Goal: Task Accomplishment & Management: Complete application form

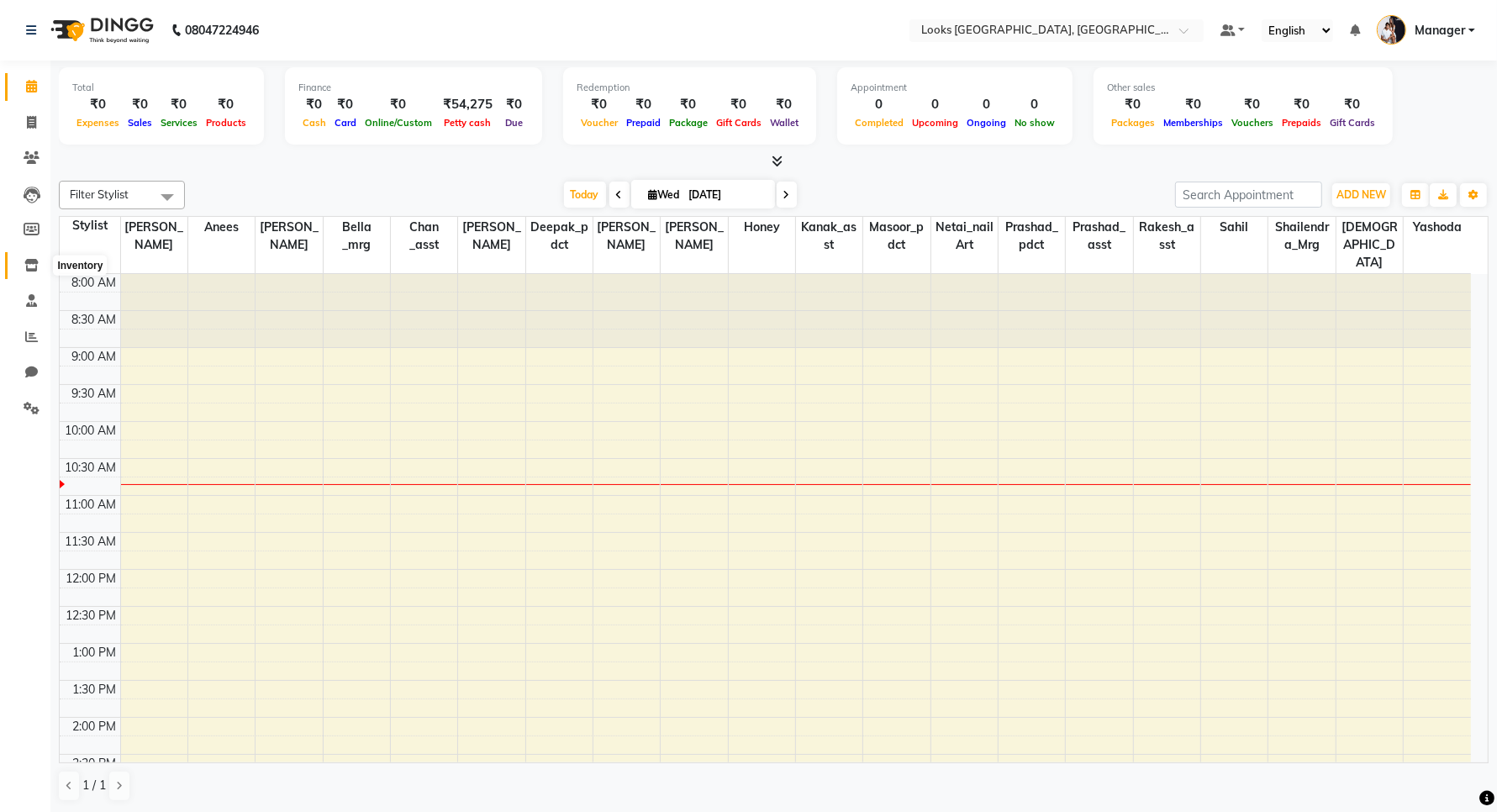
click at [28, 256] on span at bounding box center [32, 265] width 30 height 19
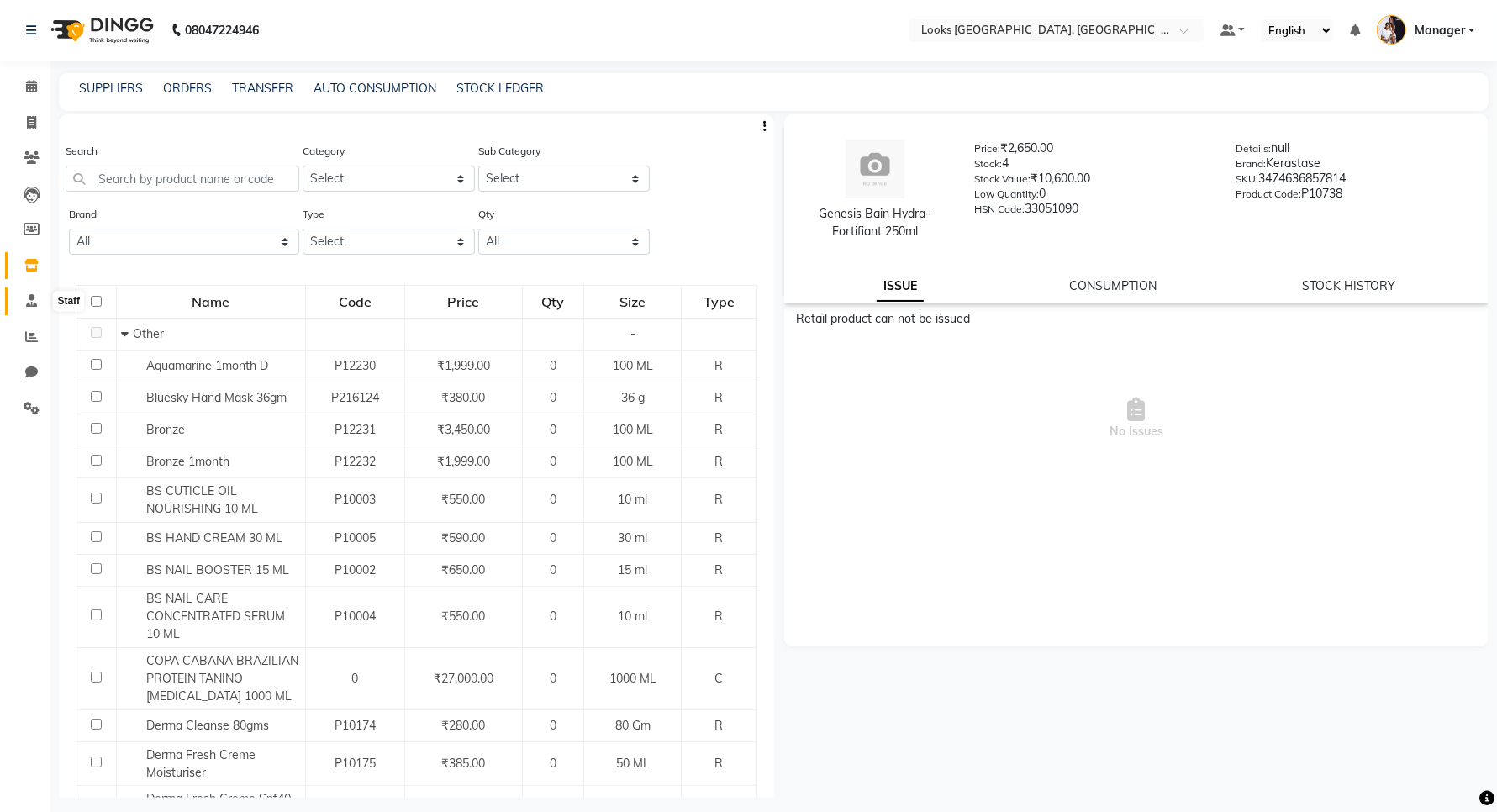
click at [22, 307] on span at bounding box center [32, 301] width 30 height 19
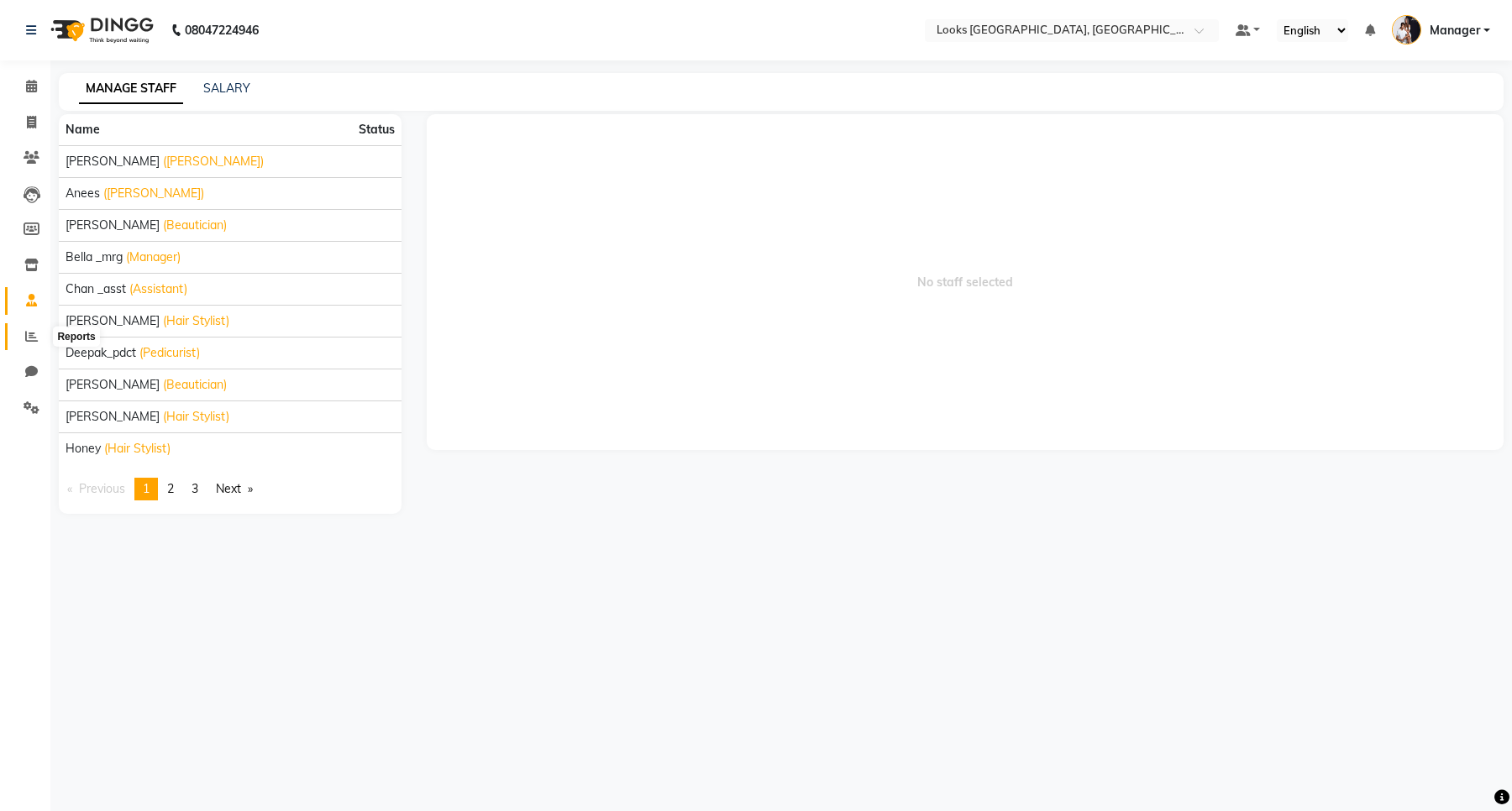
click at [25, 343] on span at bounding box center [32, 337] width 30 height 19
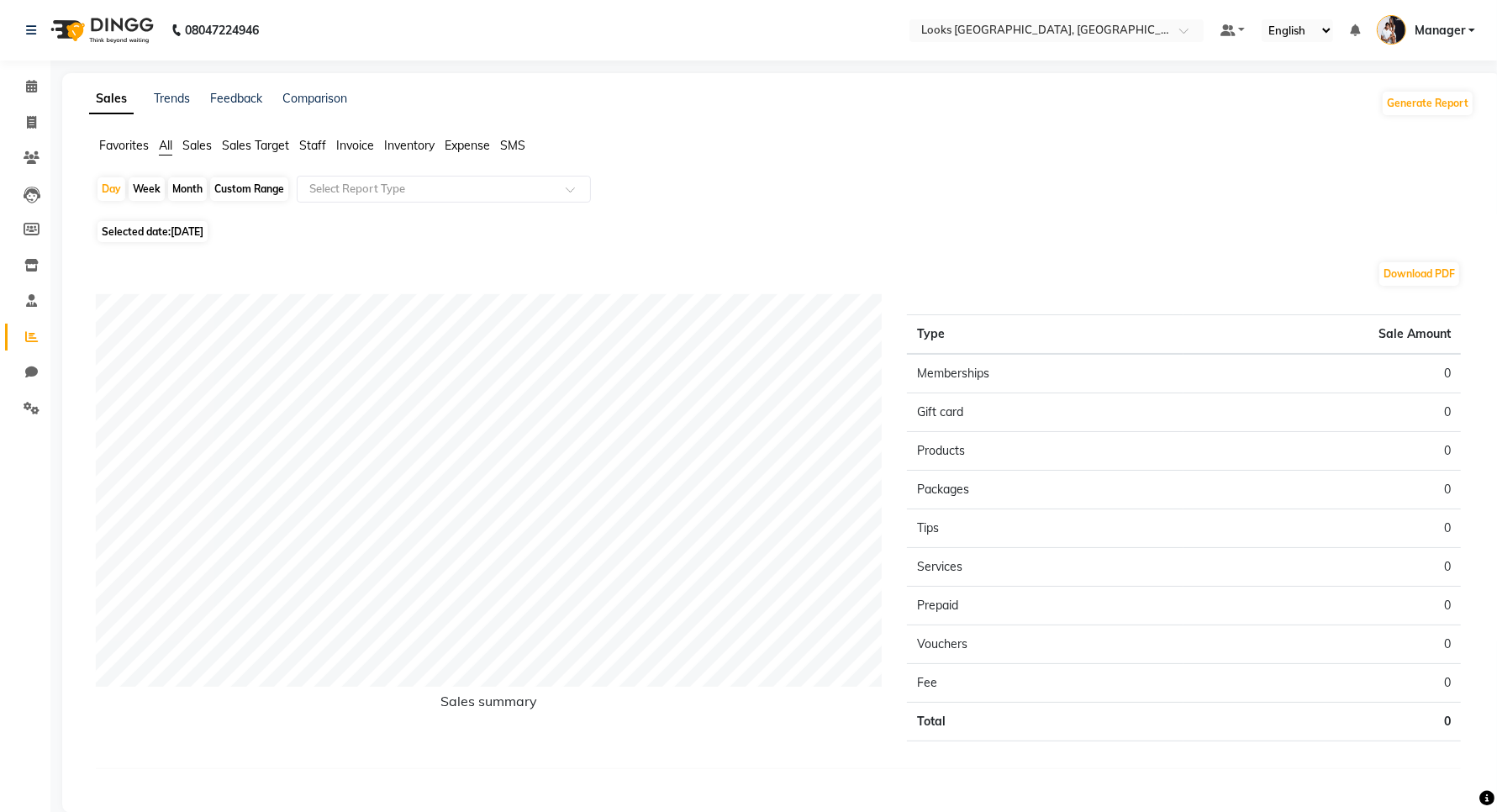
click at [308, 141] on span "Staff" at bounding box center [313, 145] width 27 height 15
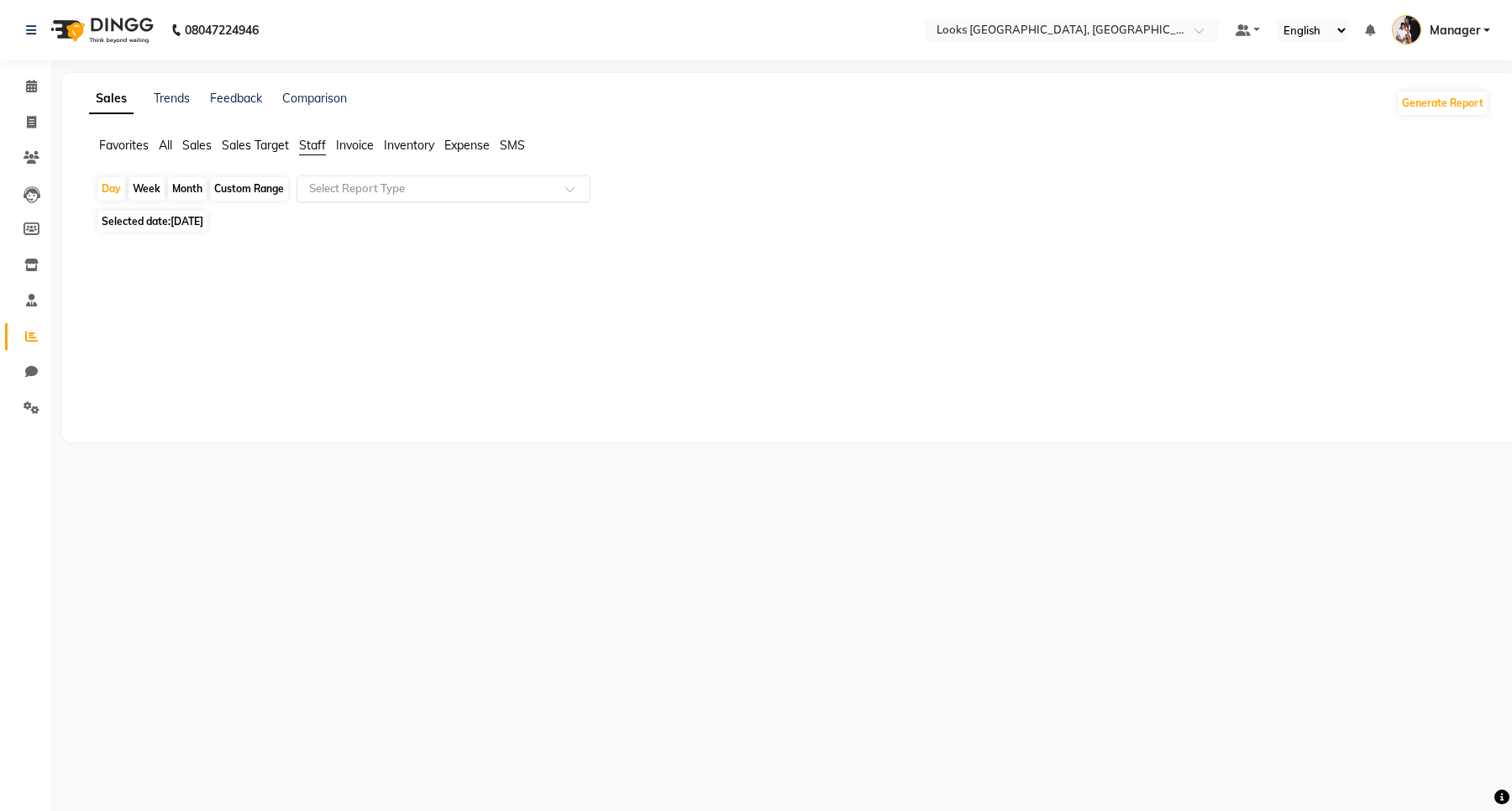
click at [353, 186] on input "text" at bounding box center [426, 189] width 242 height 17
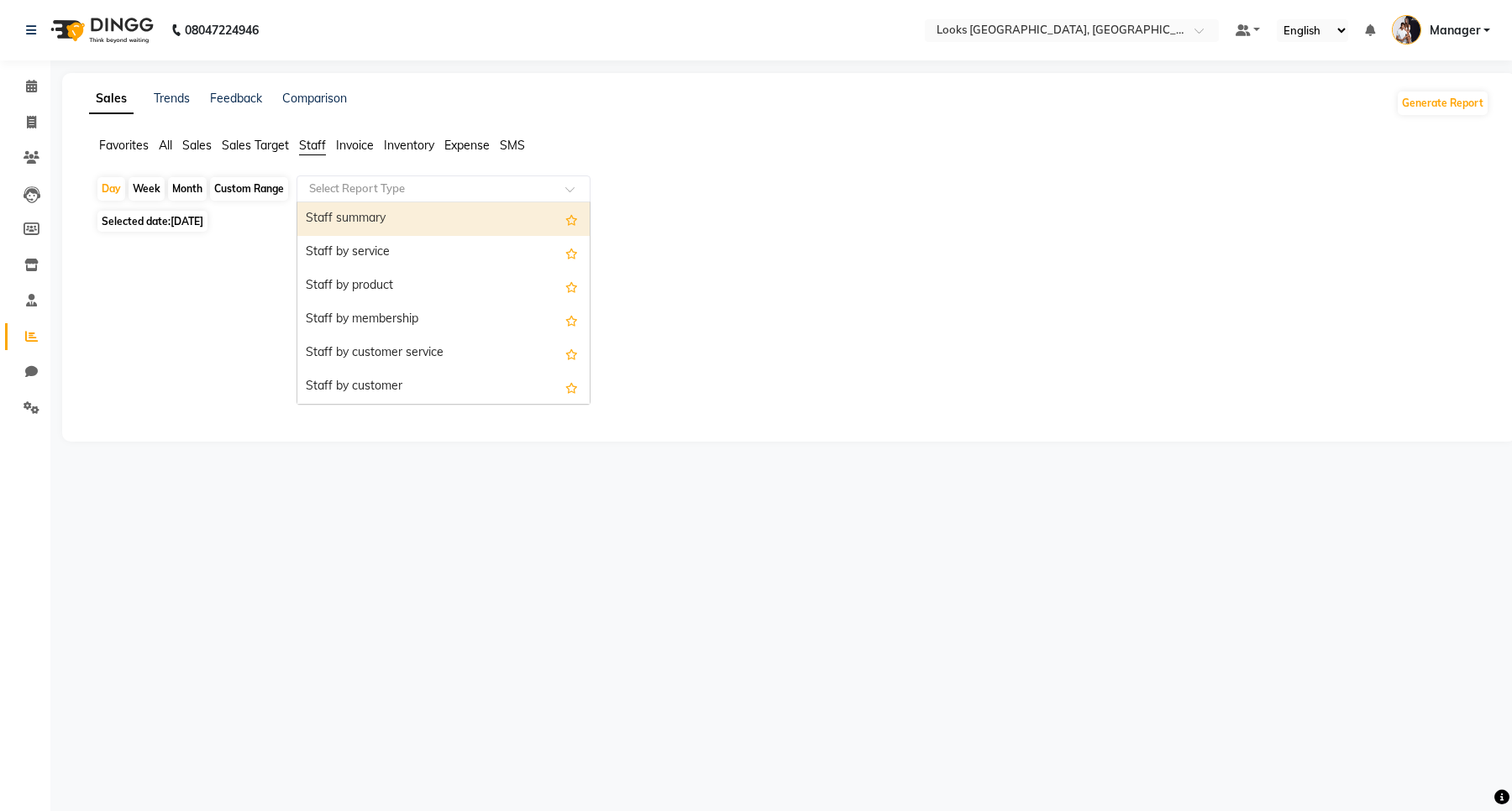
click at [356, 212] on div "Staff summary" at bounding box center [443, 219] width 293 height 33
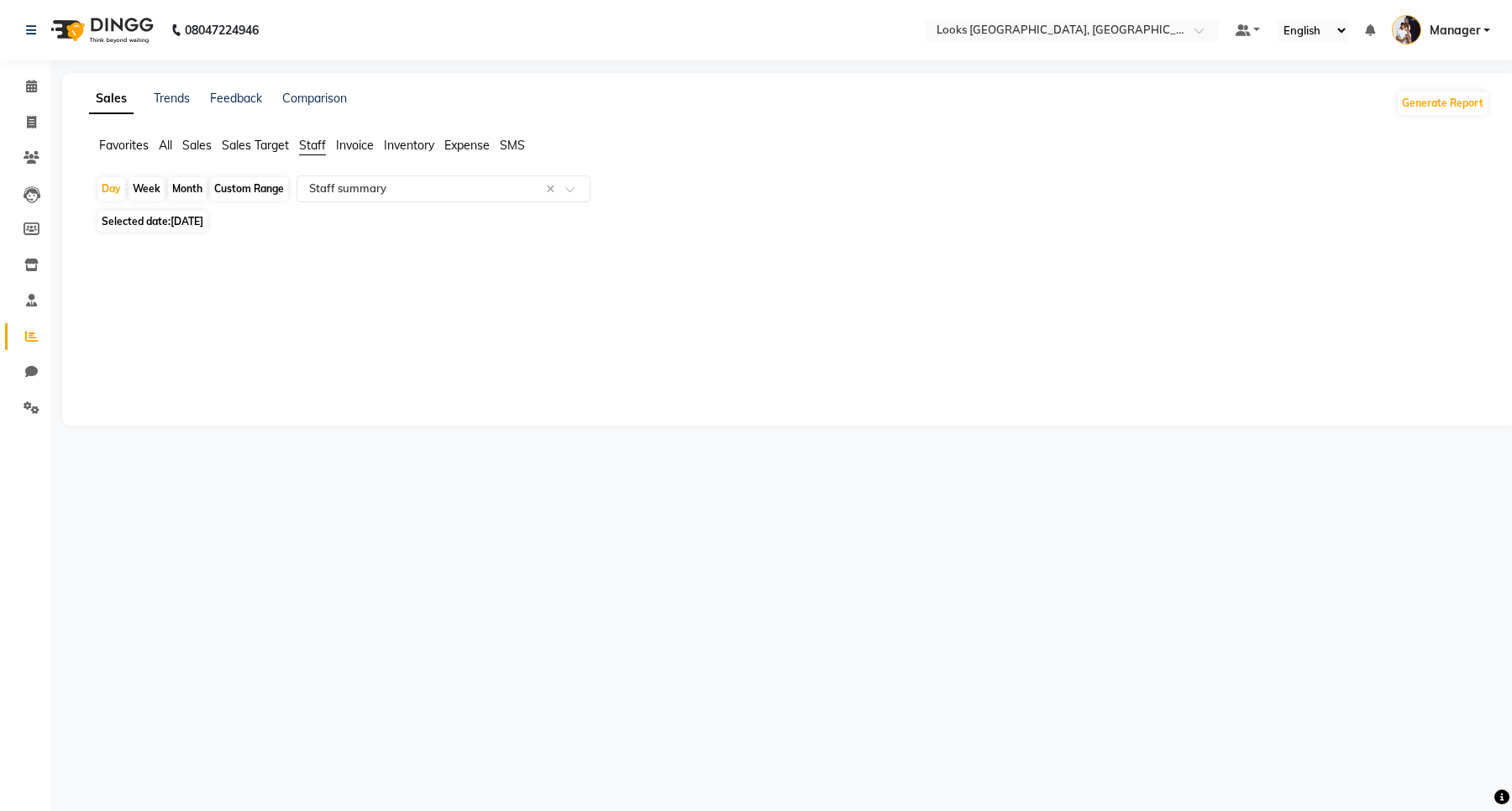
click at [149, 182] on div "Week" at bounding box center [147, 189] width 36 height 23
select select "9"
select select "2025"
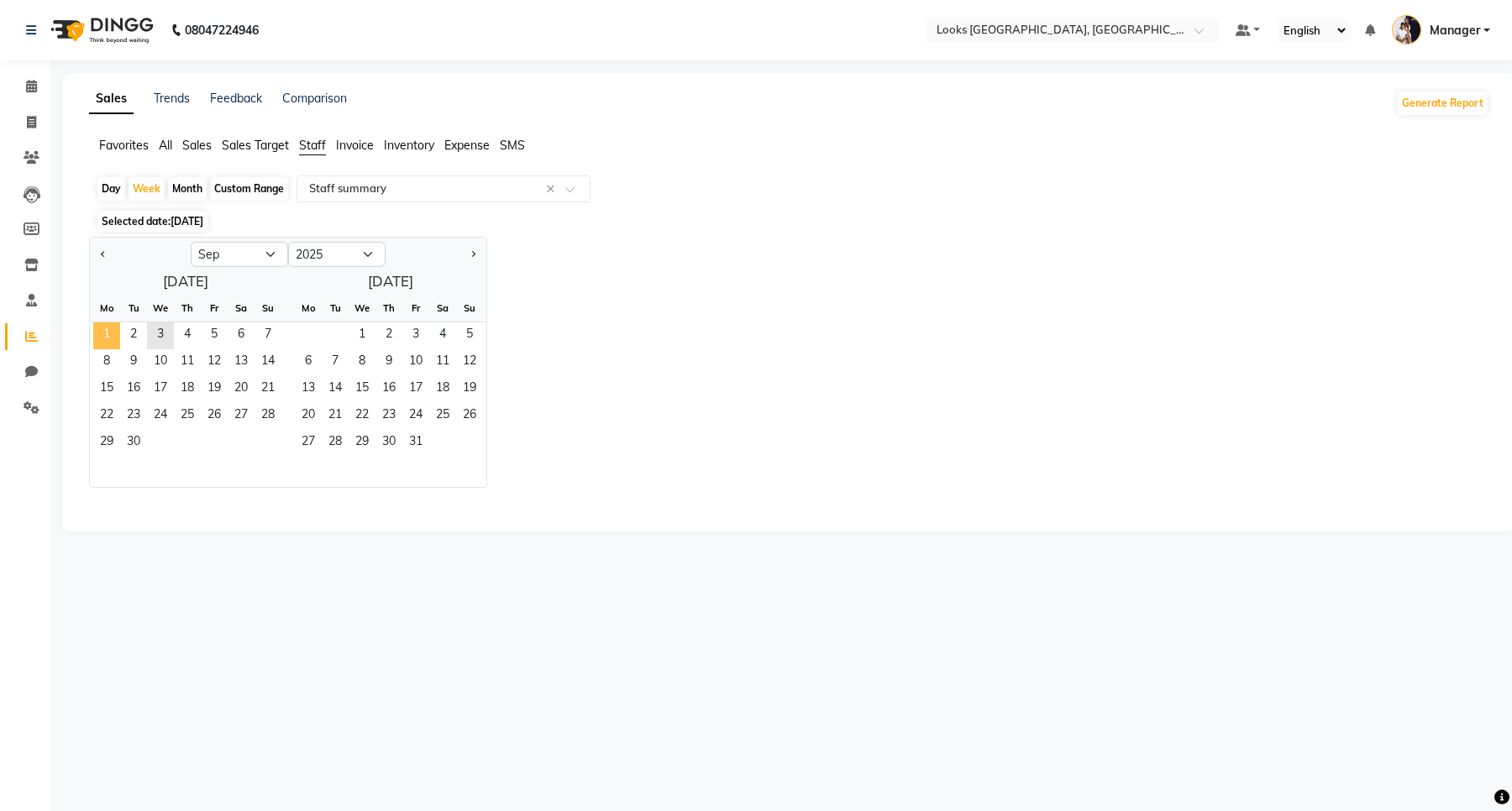
click at [110, 340] on span "1" at bounding box center [107, 336] width 27 height 27
select select "filtered_report"
select select "csv"
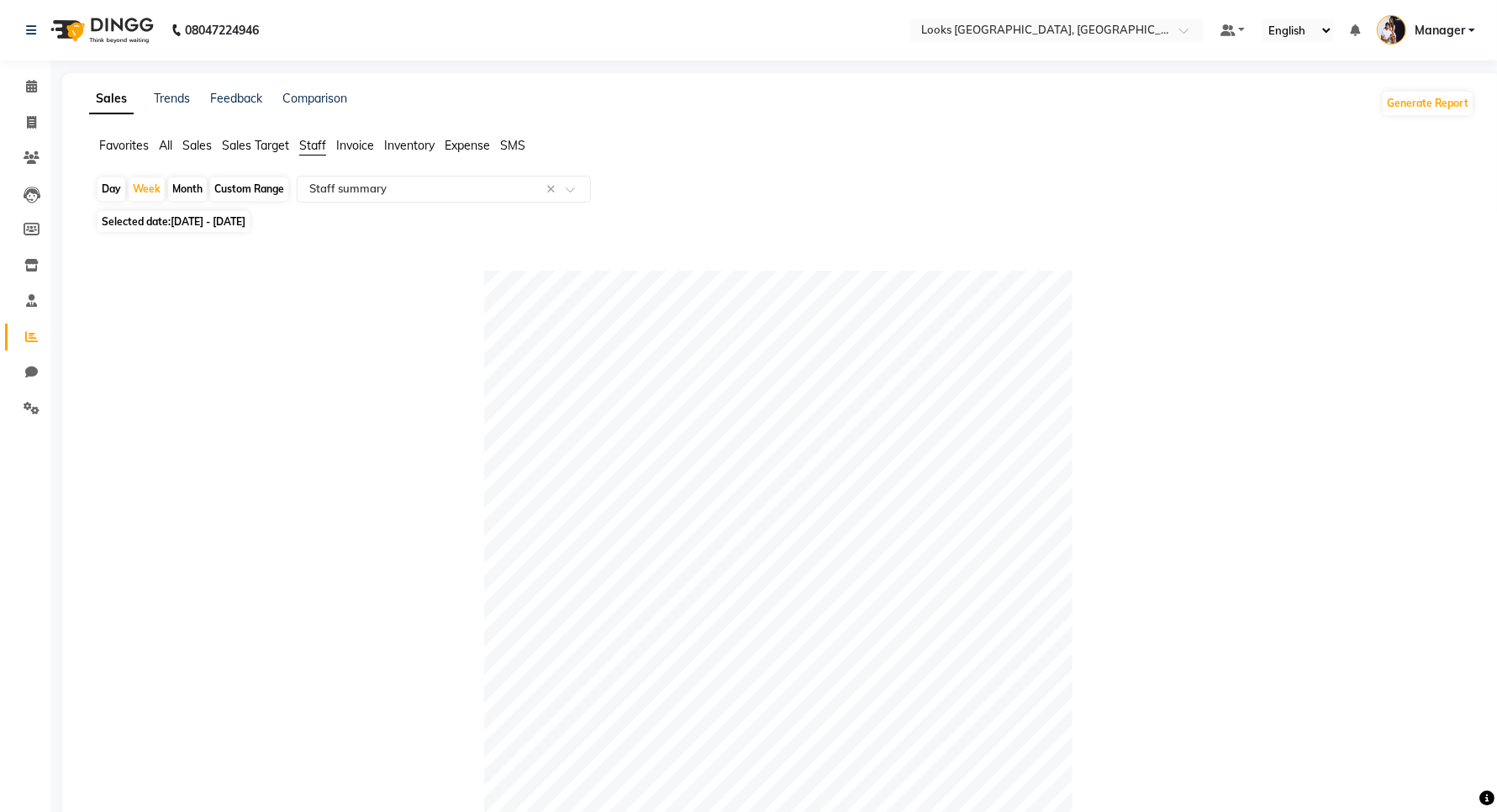
click at [107, 187] on div "Day" at bounding box center [111, 189] width 28 height 23
select select "9"
select select "2025"
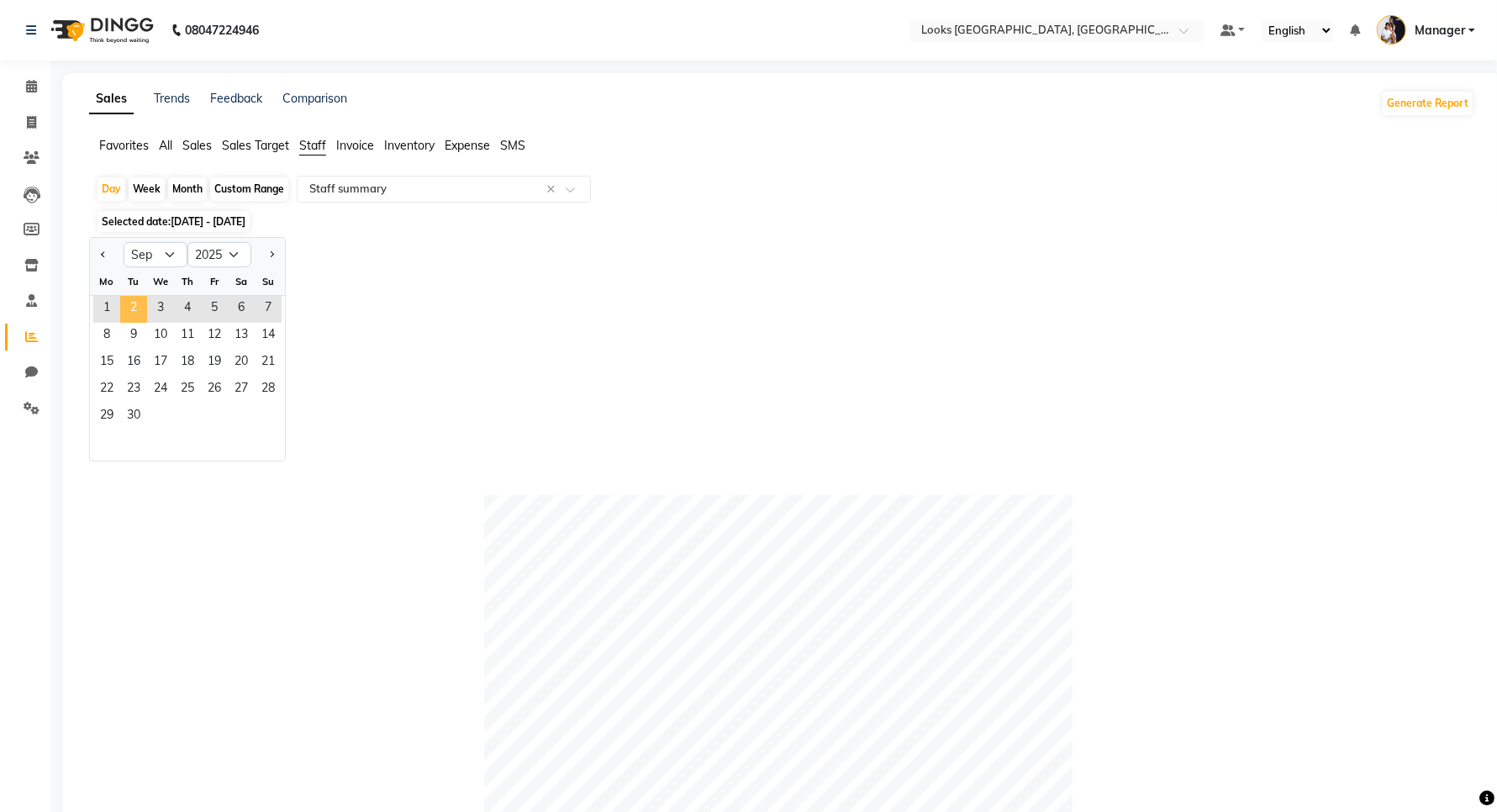
click at [139, 306] on span "2" at bounding box center [133, 309] width 27 height 27
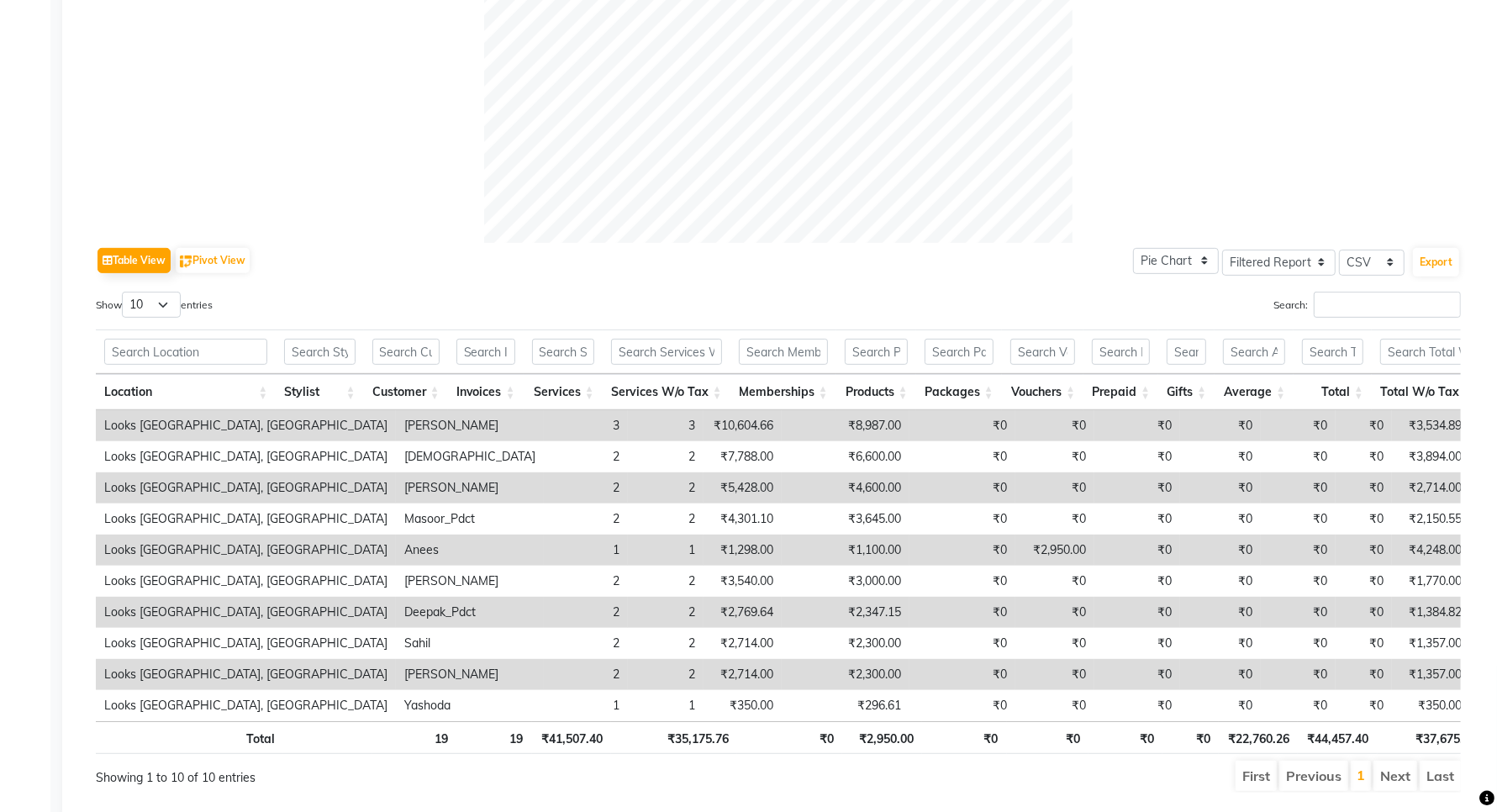
scroll to position [686, 0]
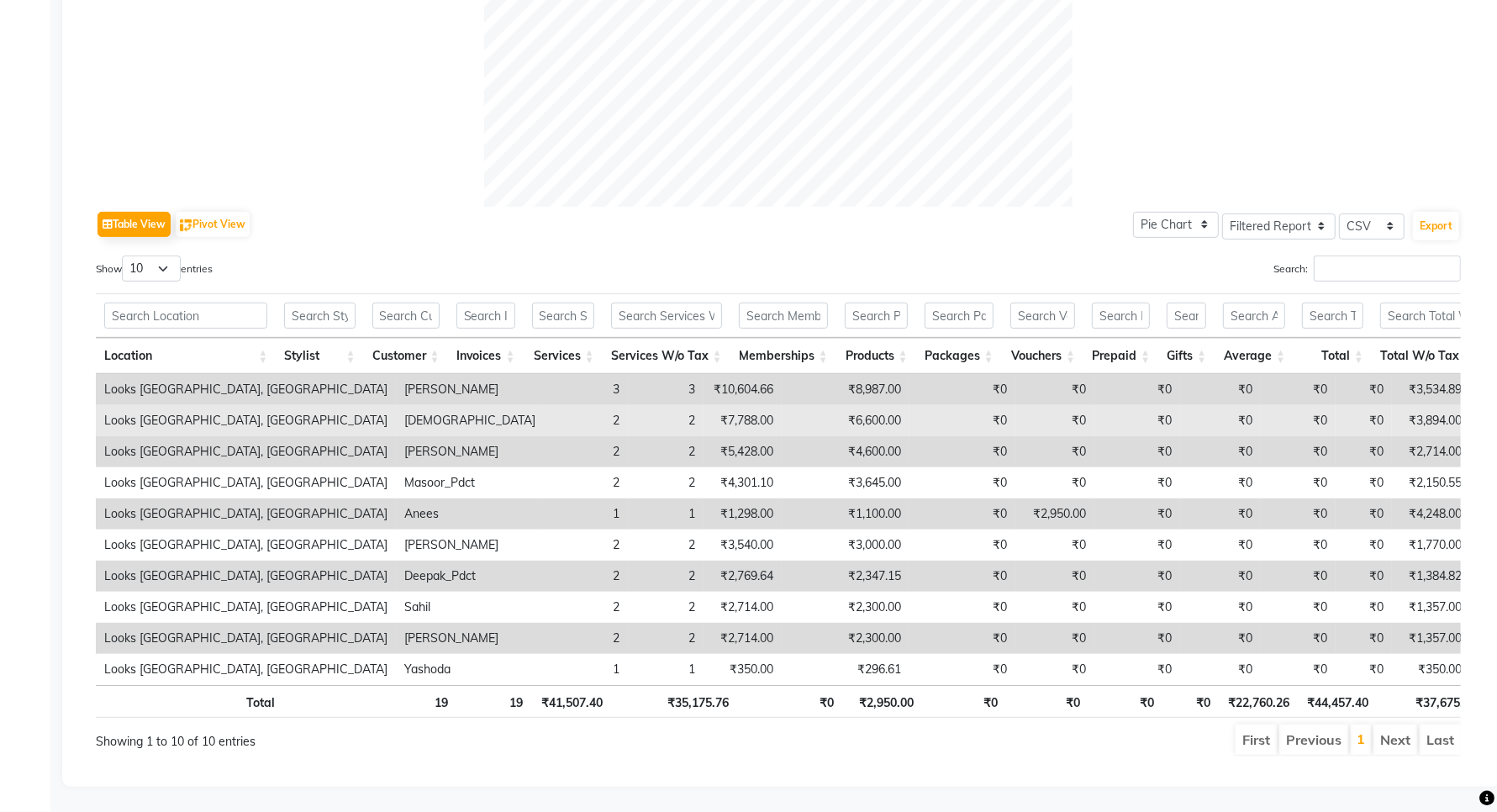
click at [781, 406] on td "₹6,600.00" at bounding box center [845, 421] width 128 height 32
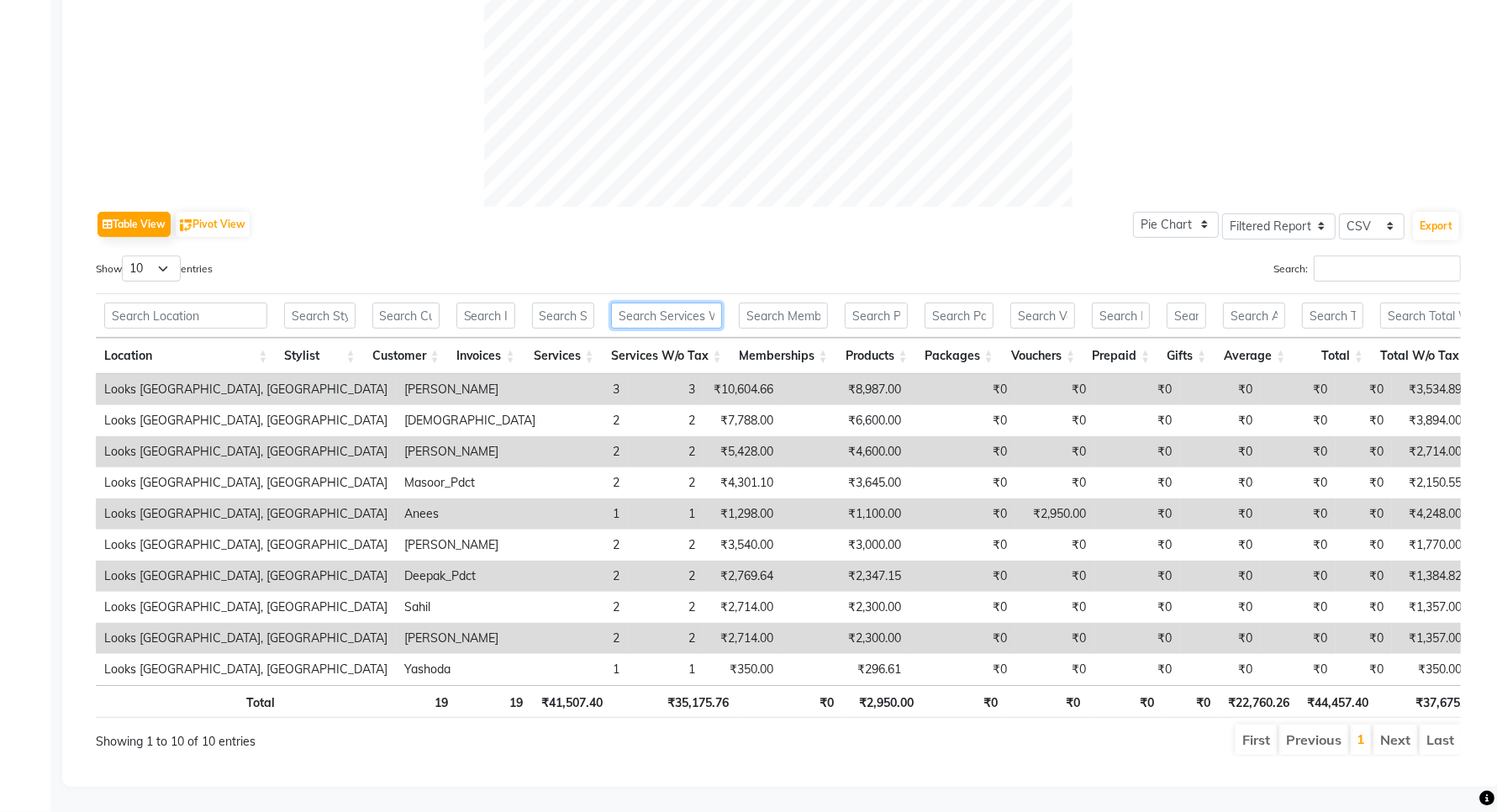
click at [680, 303] on input "text" at bounding box center [666, 315] width 111 height 26
click at [485, 303] on input "text" at bounding box center [485, 315] width 59 height 26
click at [324, 303] on input "text" at bounding box center [319, 315] width 70 height 26
click at [194, 303] on input "text" at bounding box center [186, 315] width 163 height 26
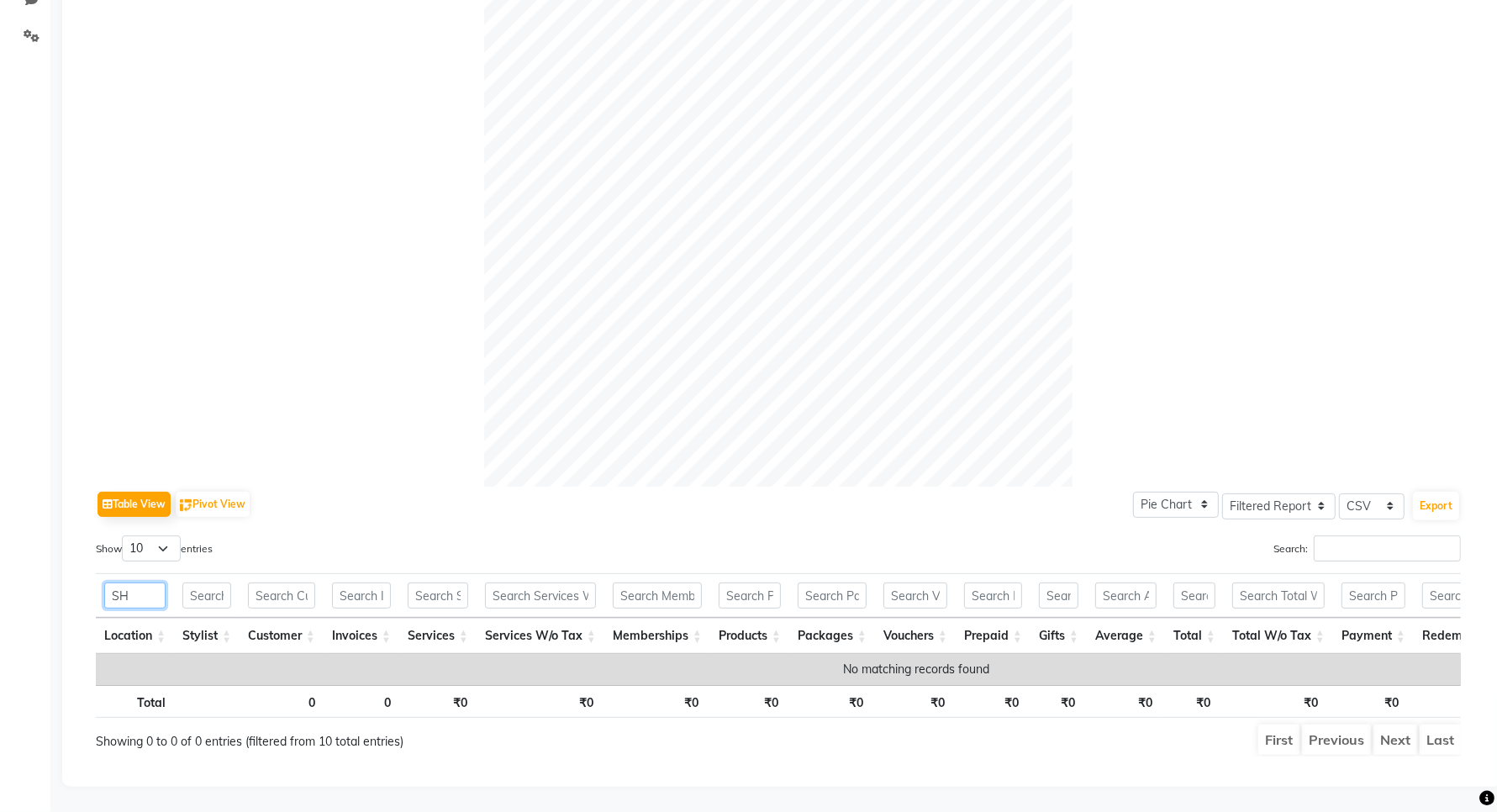
type input "S"
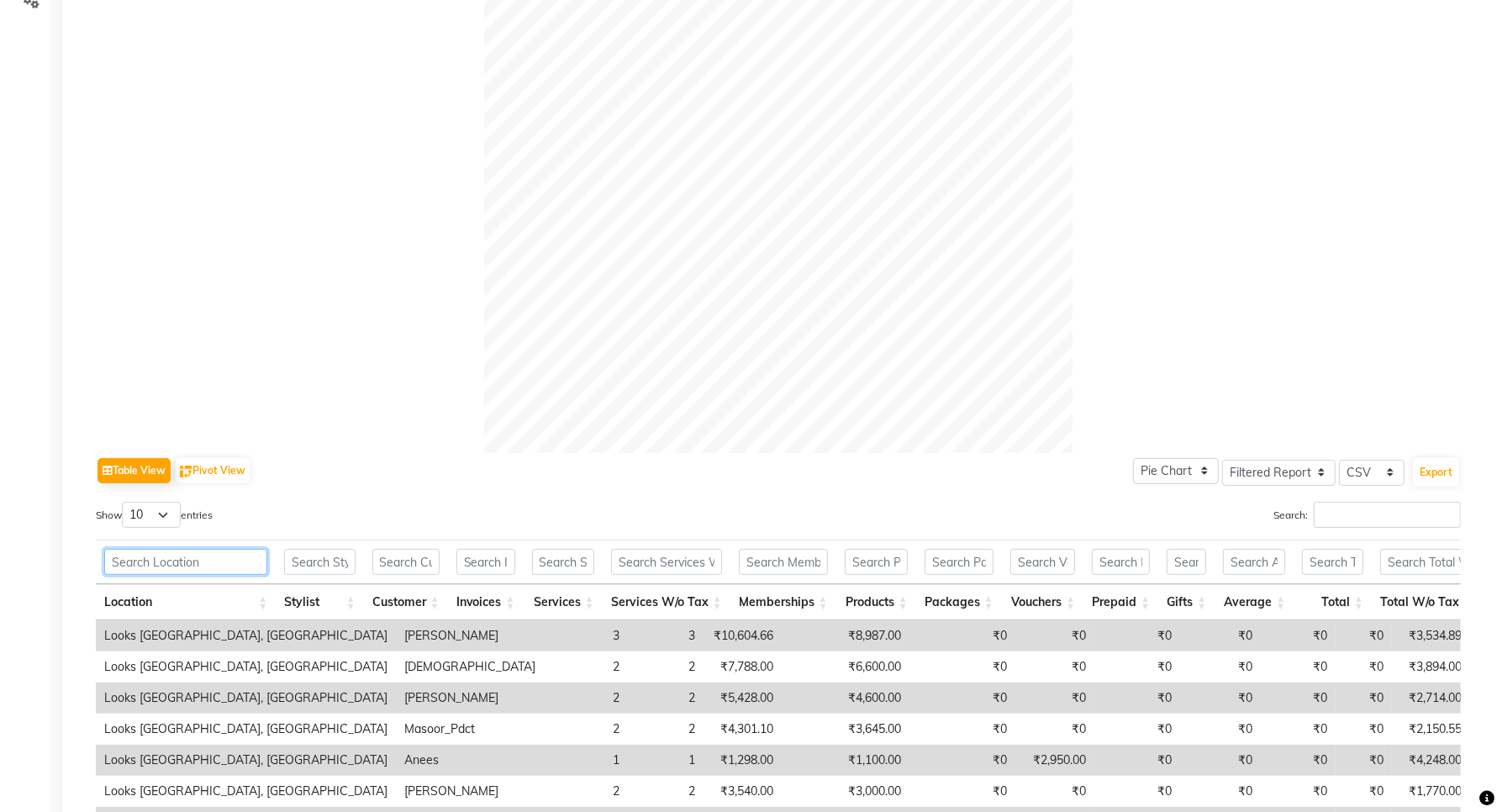
scroll to position [686, 0]
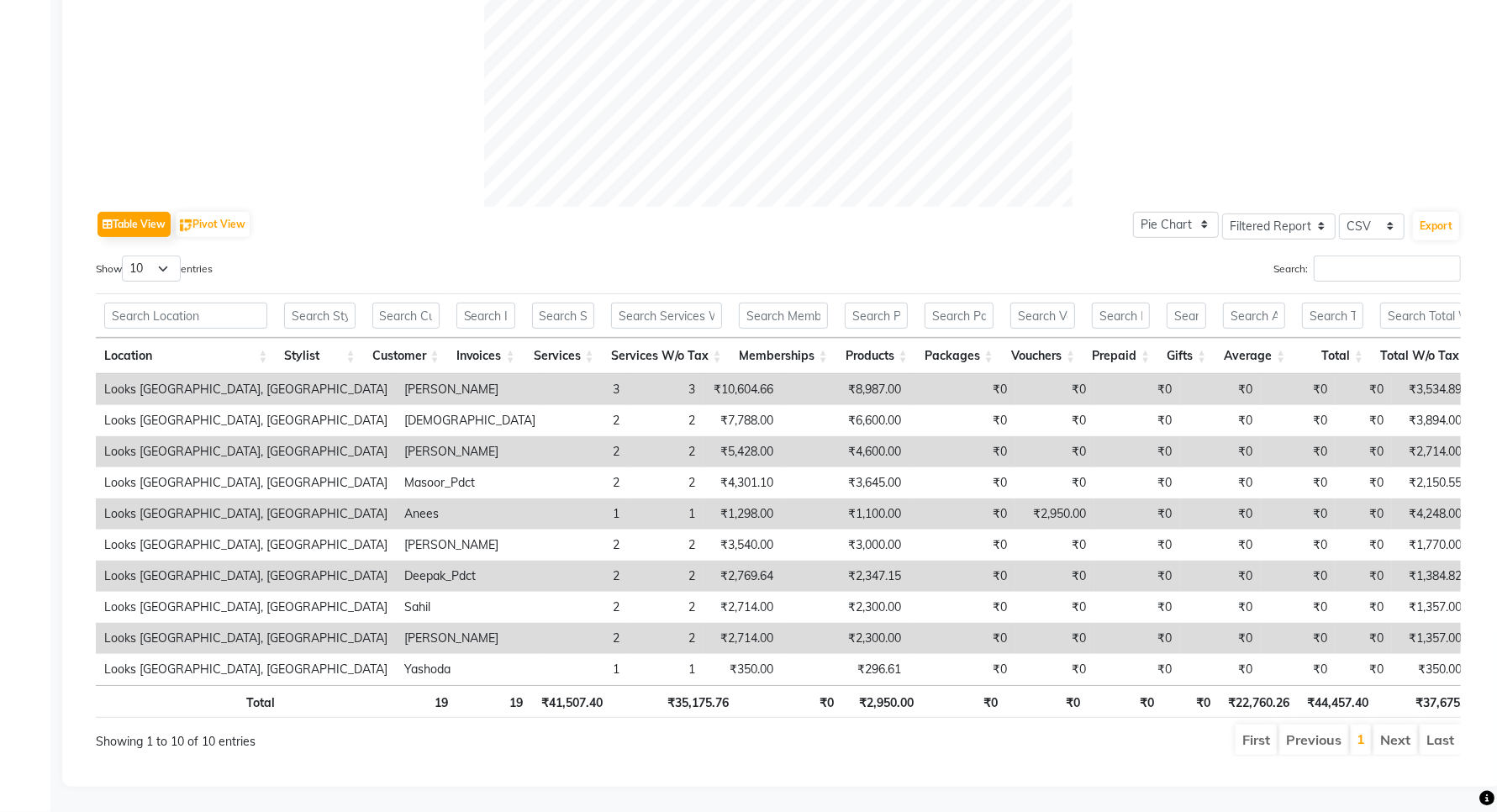
click at [483, 338] on th "Invoices" at bounding box center [486, 356] width 76 height 36
click at [628, 436] on td "2" at bounding box center [666, 452] width 76 height 32
click at [396, 436] on td "[DEMOGRAPHIC_DATA]" at bounding box center [470, 452] width 148 height 32
click at [781, 436] on td "₹6,600.00" at bounding box center [845, 452] width 128 height 32
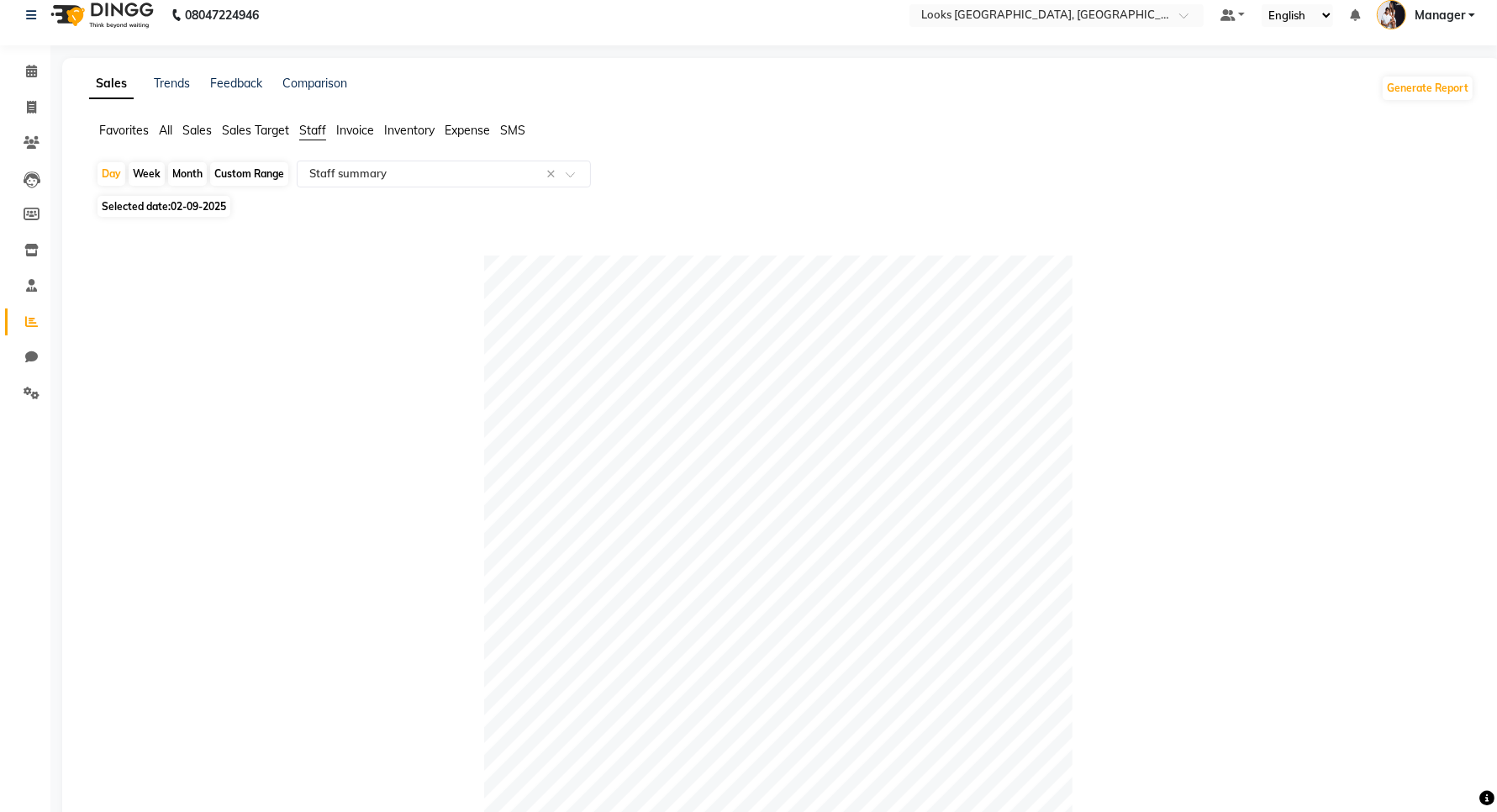
scroll to position [0, 0]
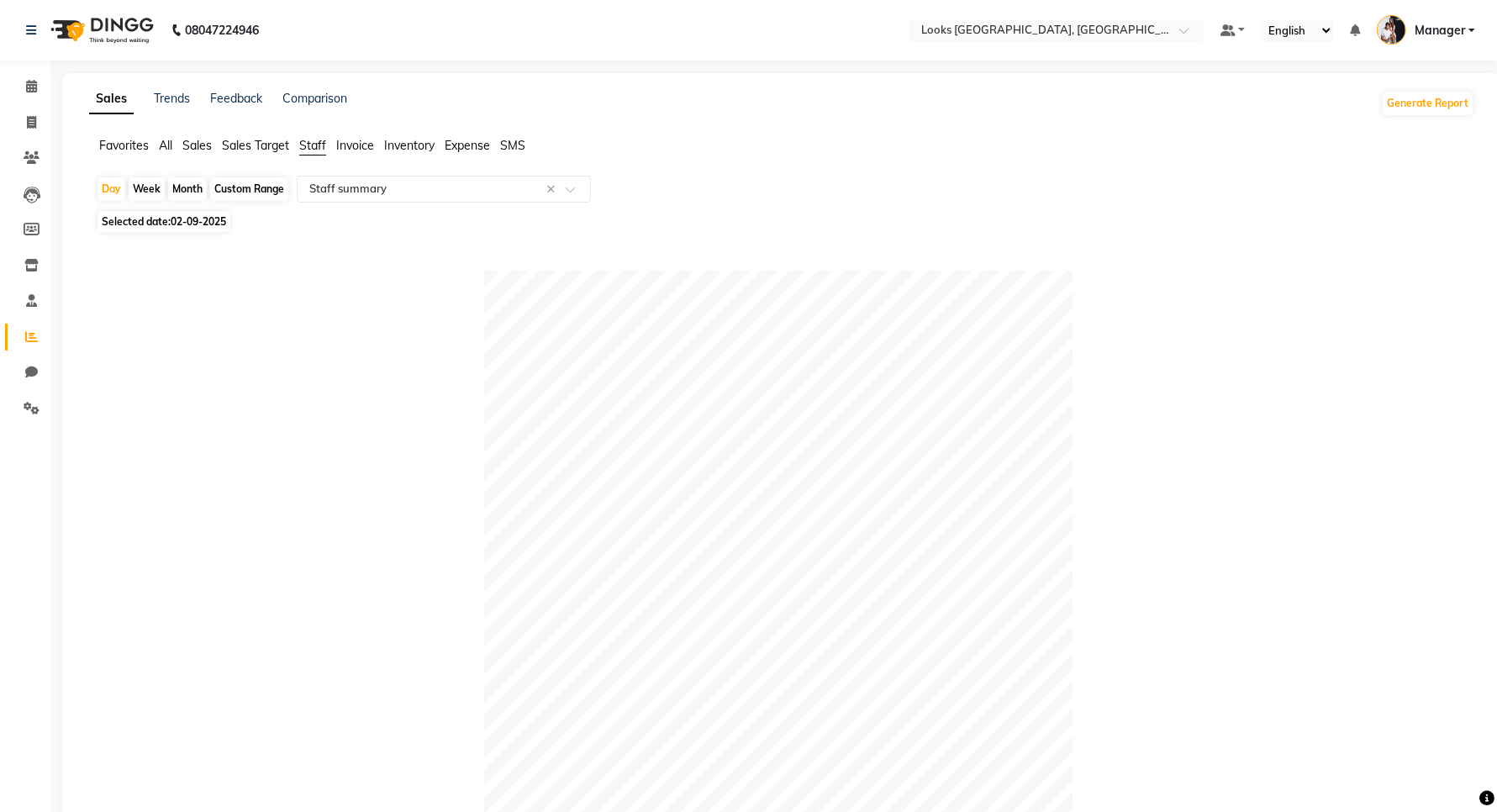
click at [346, 144] on span "Invoice" at bounding box center [355, 145] width 38 height 15
click at [143, 190] on div "Week" at bounding box center [147, 189] width 36 height 23
select select "9"
select select "2025"
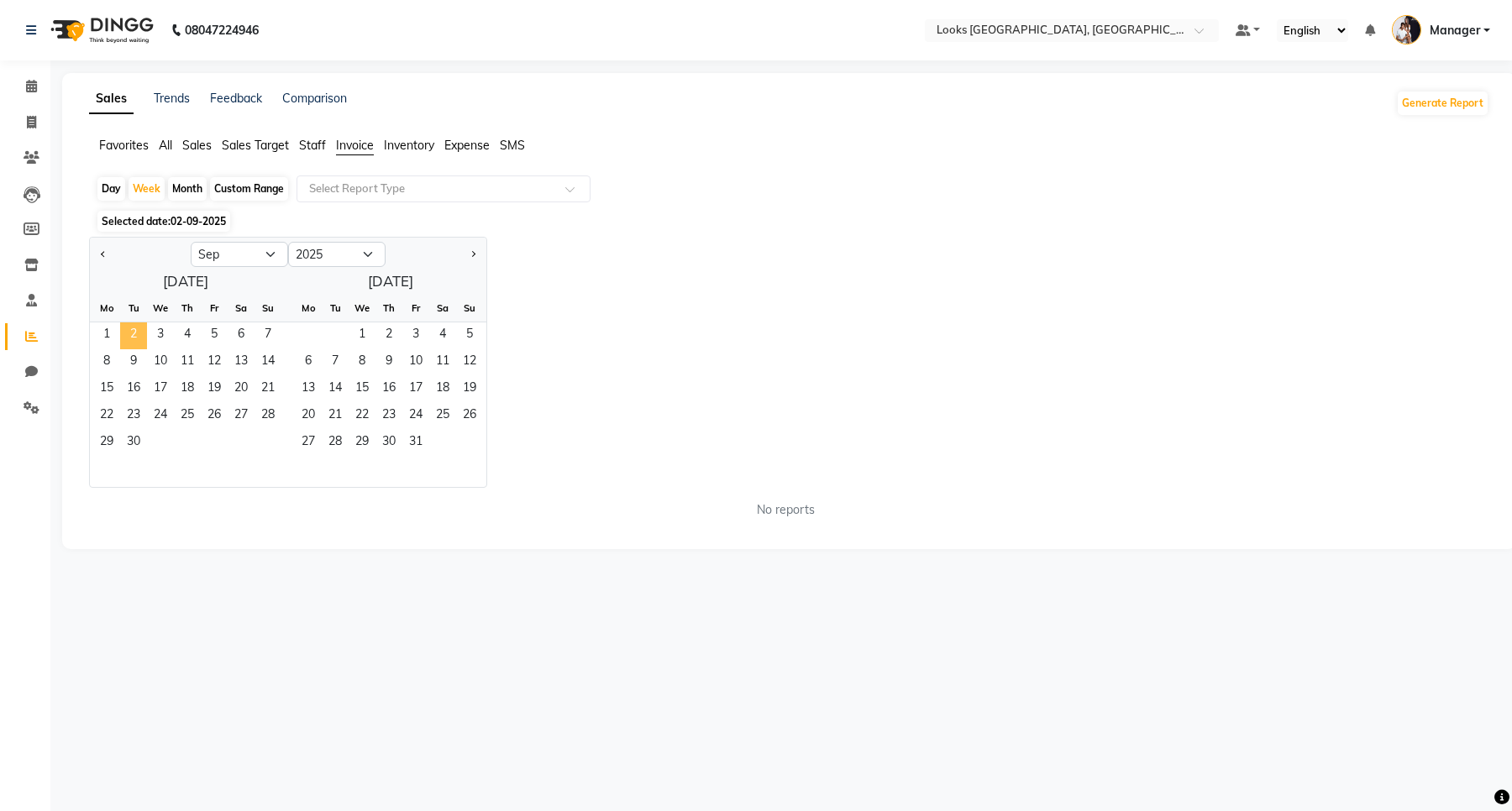
click at [140, 338] on span "2" at bounding box center [133, 336] width 27 height 27
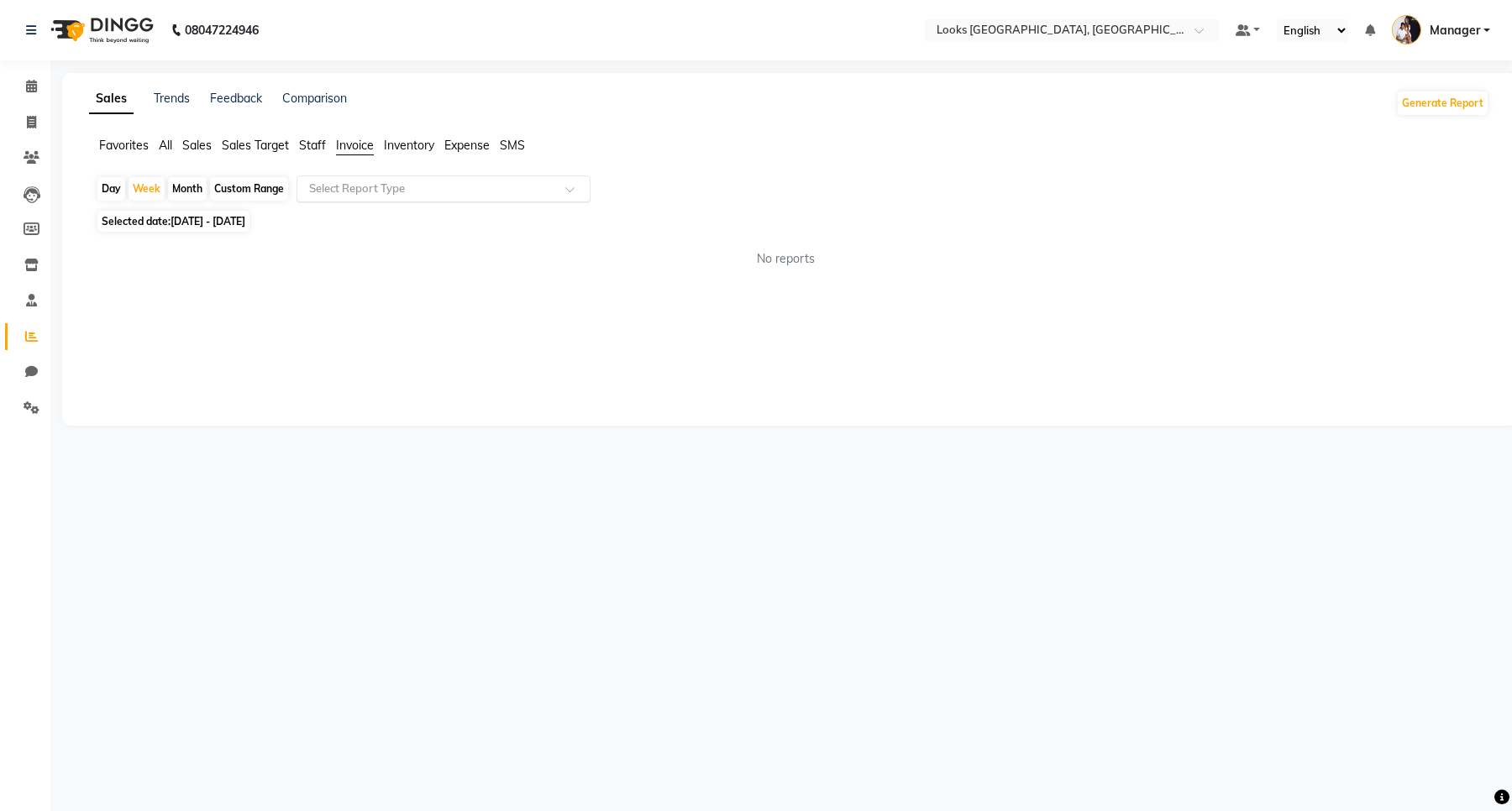
click at [464, 195] on input "text" at bounding box center [426, 189] width 242 height 17
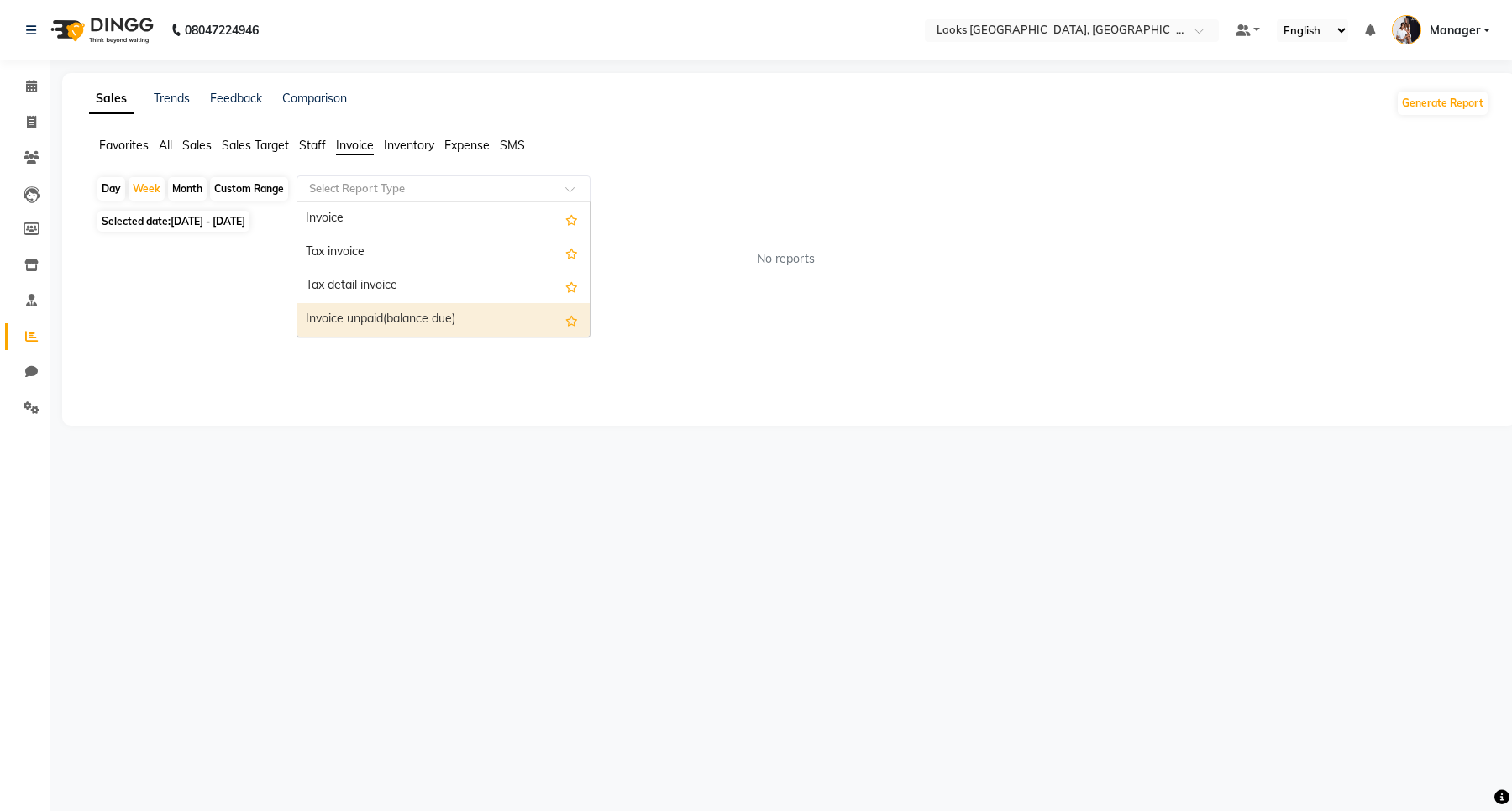
click at [238, 392] on div "Sales Trends Feedback Comparison Generate Report Favorites All Sales Sales Targ…" at bounding box center [789, 249] width 1453 height 353
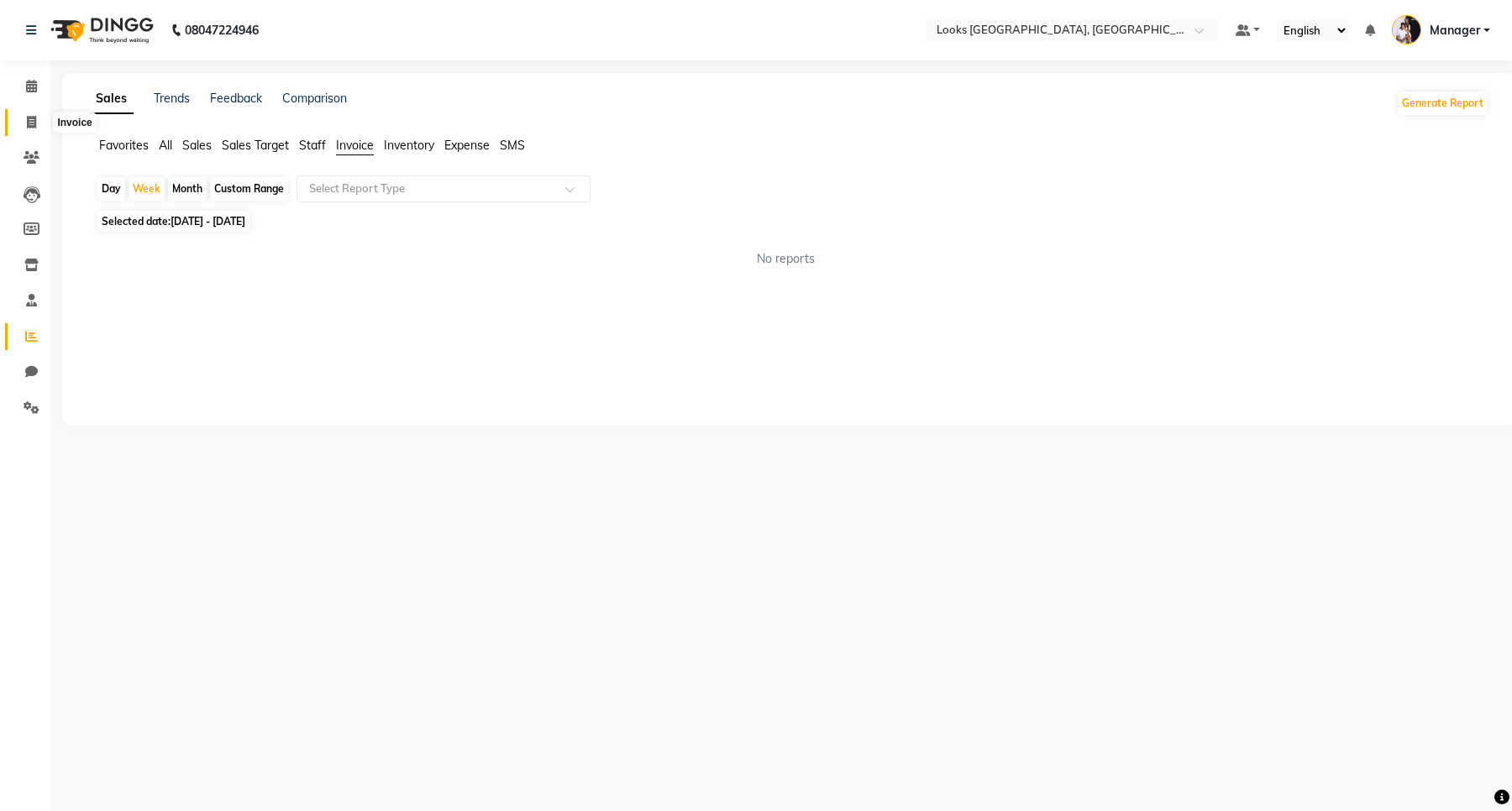
click at [27, 122] on icon at bounding box center [32, 122] width 9 height 13
select select "service"
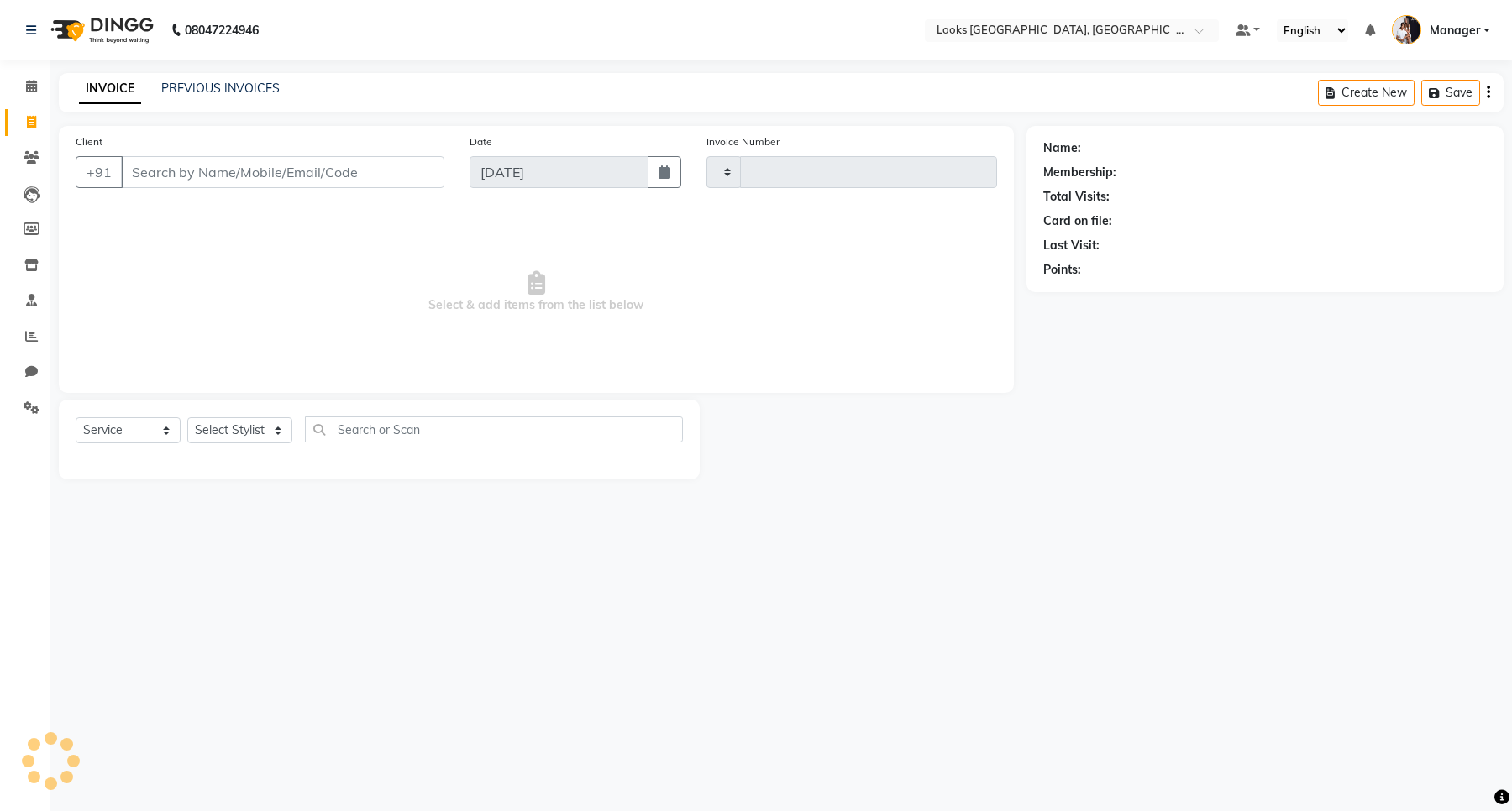
type input "5951"
select select "8941"
click at [26, 82] on icon at bounding box center [32, 86] width 11 height 13
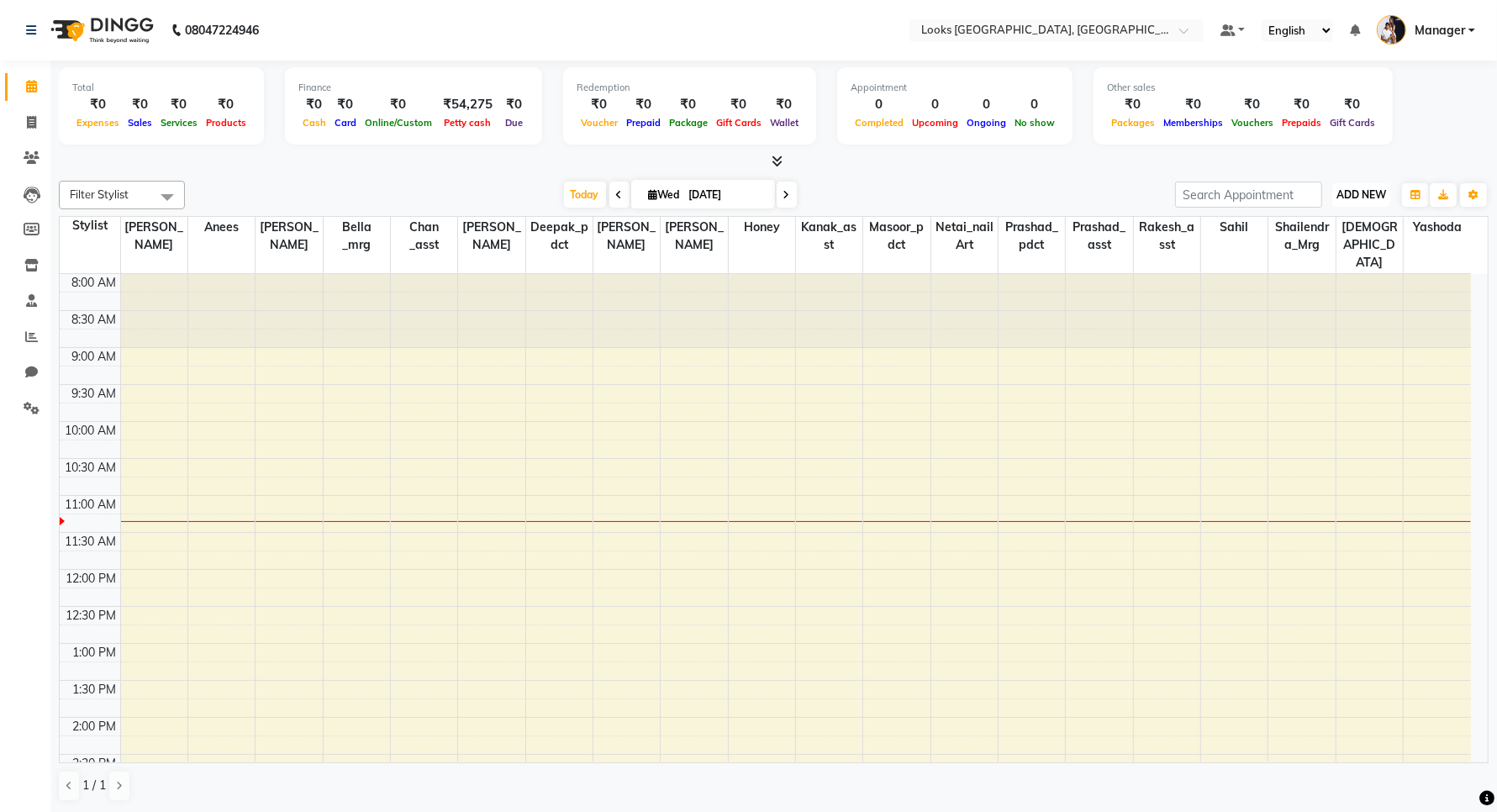
click at [1360, 198] on span "ADD NEW" at bounding box center [1361, 195] width 50 height 13
click at [1317, 263] on link "Add Expense" at bounding box center [1322, 270] width 132 height 22
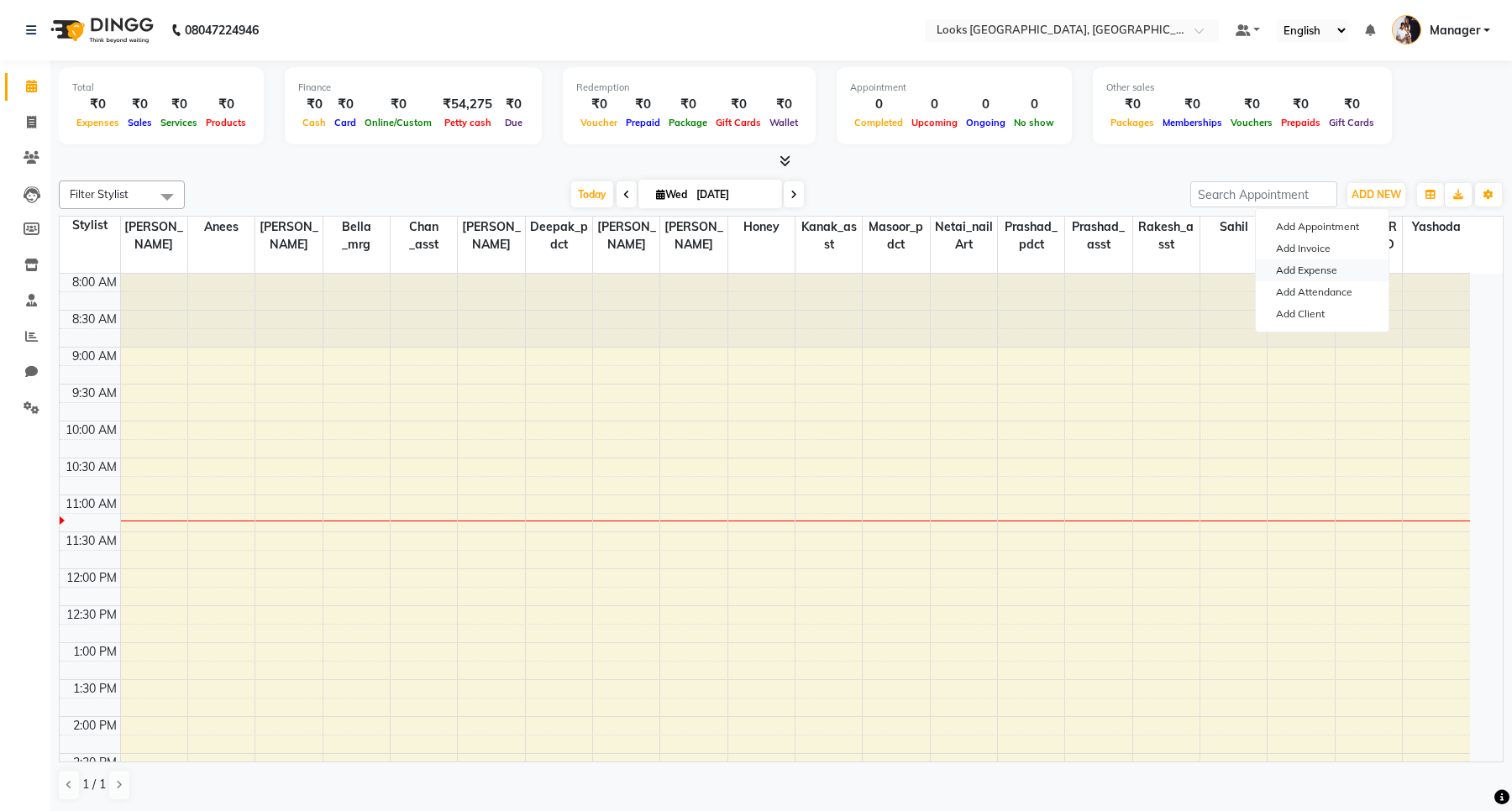
select select "1"
select select "8111"
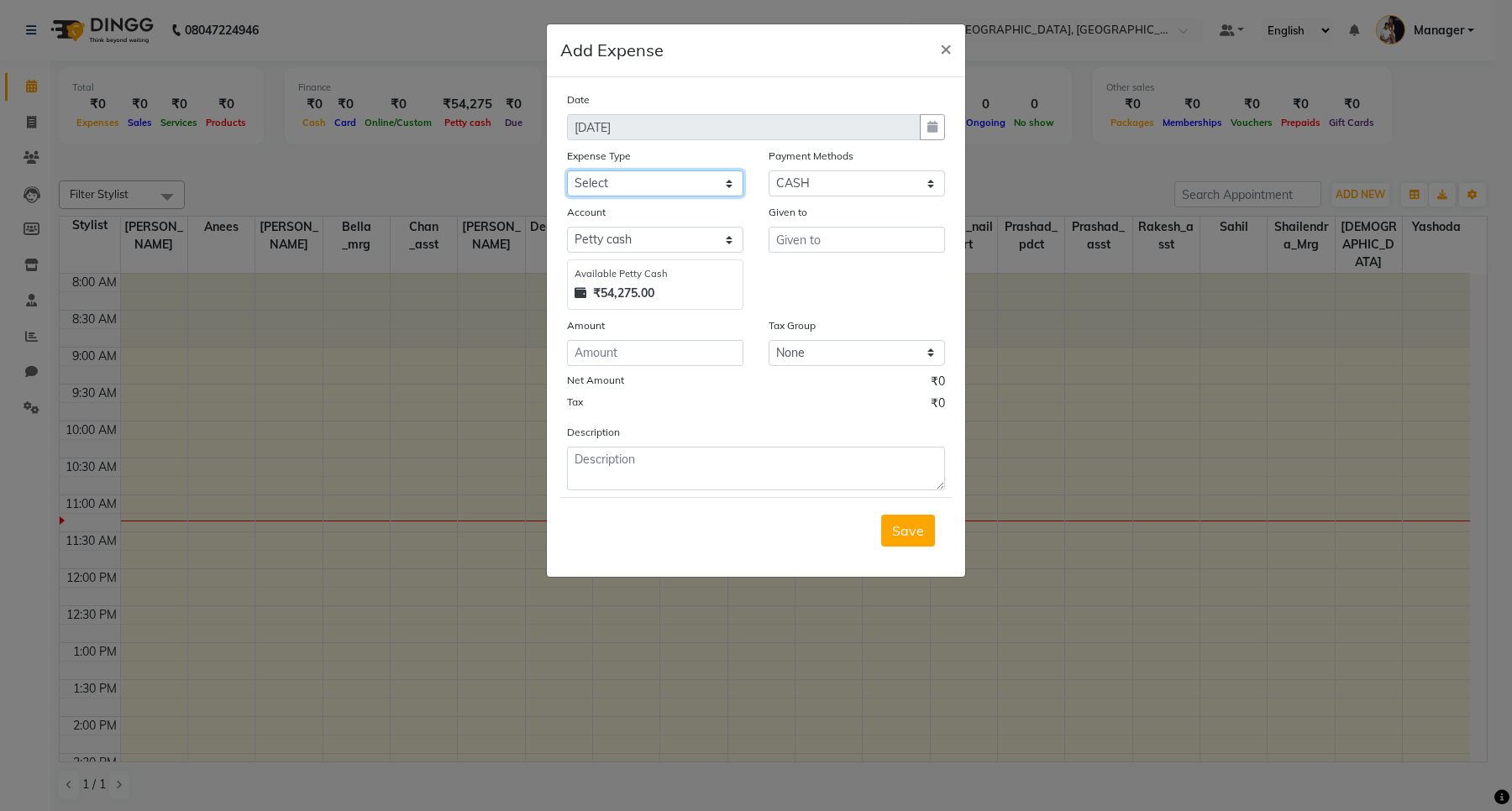
click at [630, 181] on select "Select Bank Deposit Blinkit Cash Handover CLIENT Client ordered food Client Ref…" at bounding box center [656, 183] width 177 height 26
select select "23704"
click at [567, 170] on select "Select Bank Deposit Blinkit Cash Handover CLIENT Client ordered food Client Ref…" at bounding box center [656, 183] width 177 height 26
click at [792, 241] on input "text" at bounding box center [856, 239] width 177 height 26
type input "COUNTER"
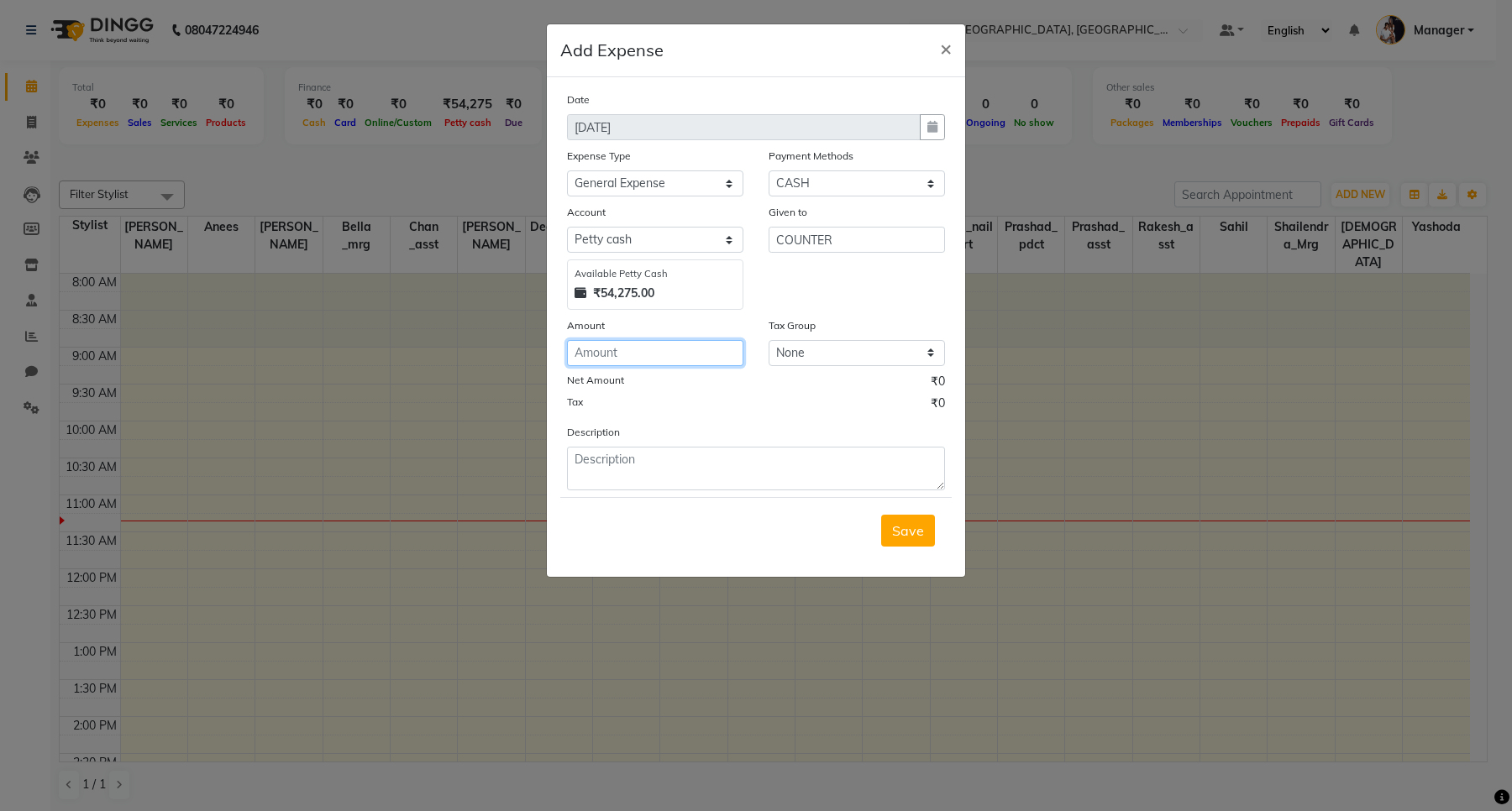
click at [602, 354] on input "number" at bounding box center [656, 353] width 177 height 26
type input "850"
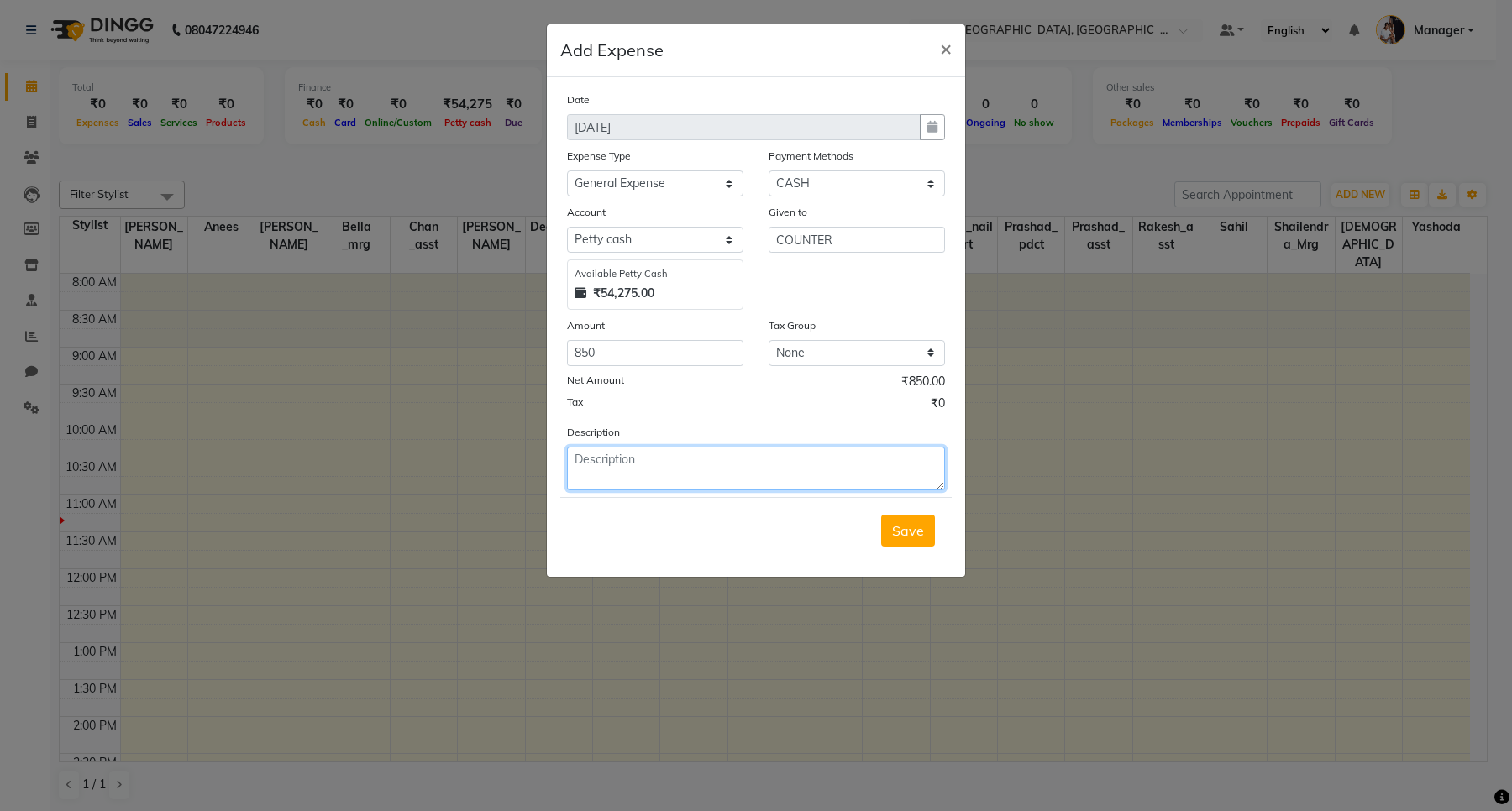
click at [610, 459] on textarea at bounding box center [756, 468] width 378 height 43
type textarea "MILK, COOKIES, TATA TEA, SUGAR."
click at [913, 536] on span "Save" at bounding box center [907, 530] width 32 height 17
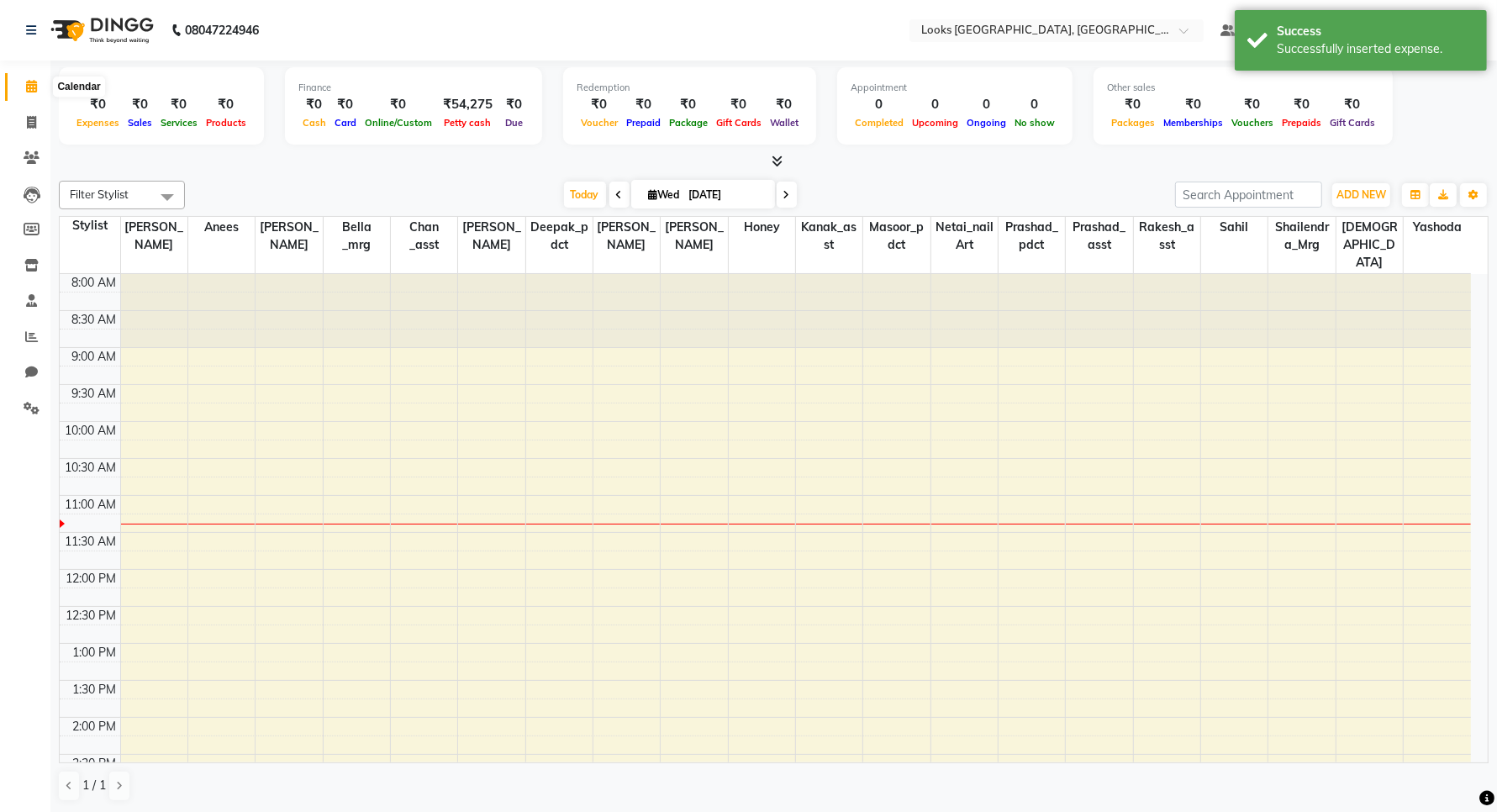
click at [38, 86] on span at bounding box center [32, 87] width 30 height 19
click at [27, 122] on icon at bounding box center [32, 123] width 9 height 13
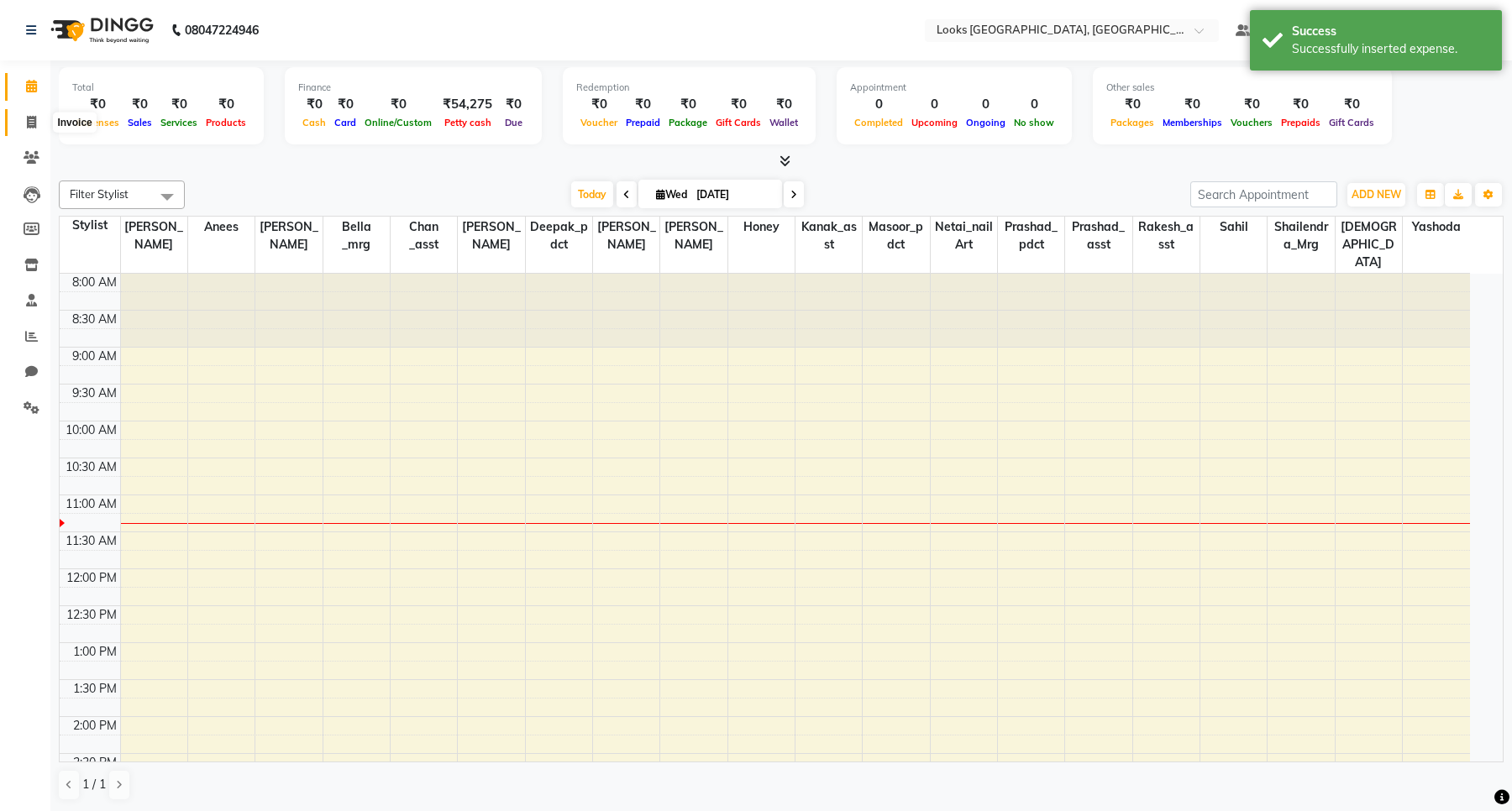
select select "service"
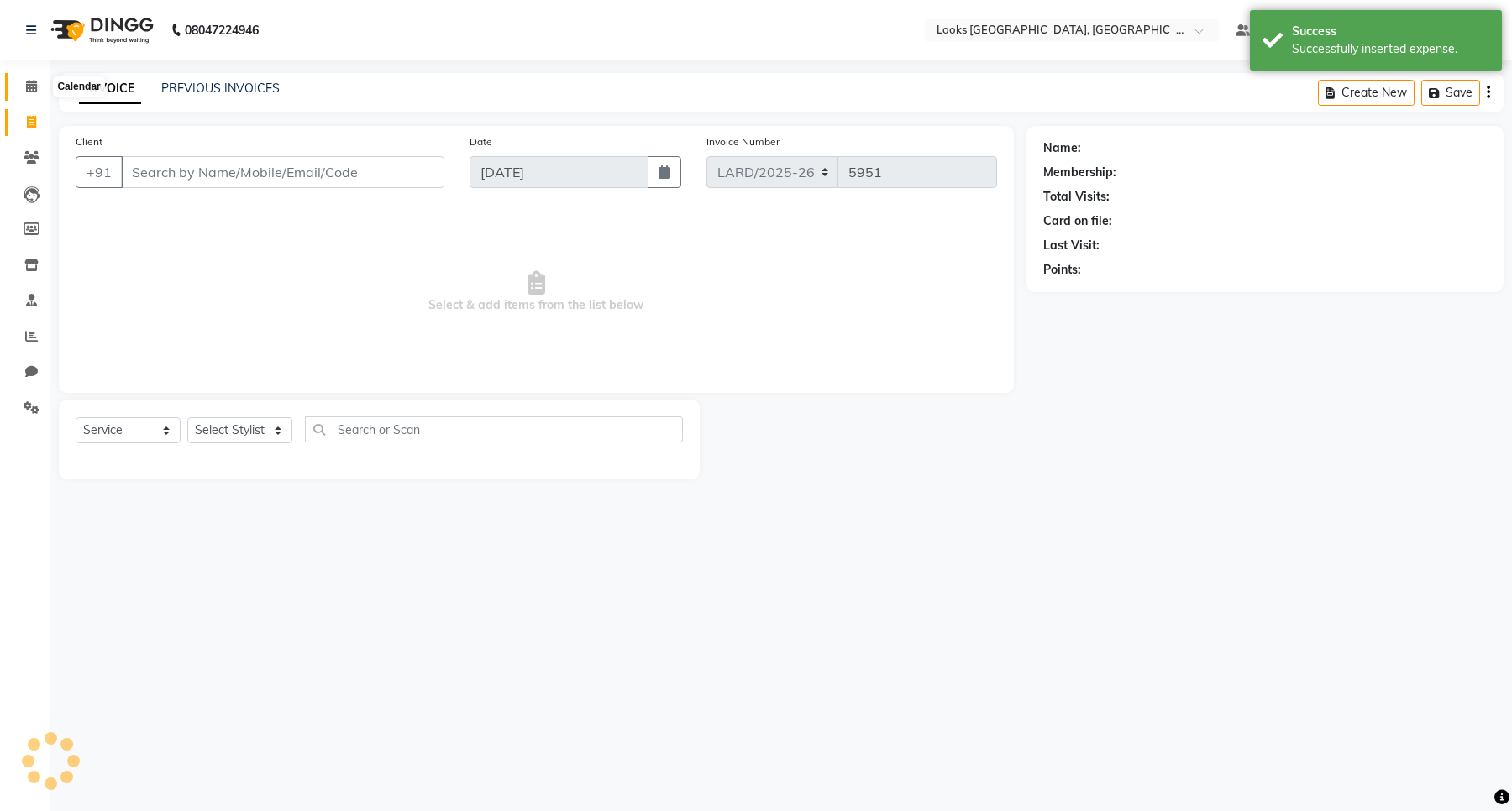
click at [27, 88] on icon at bounding box center [32, 86] width 11 height 13
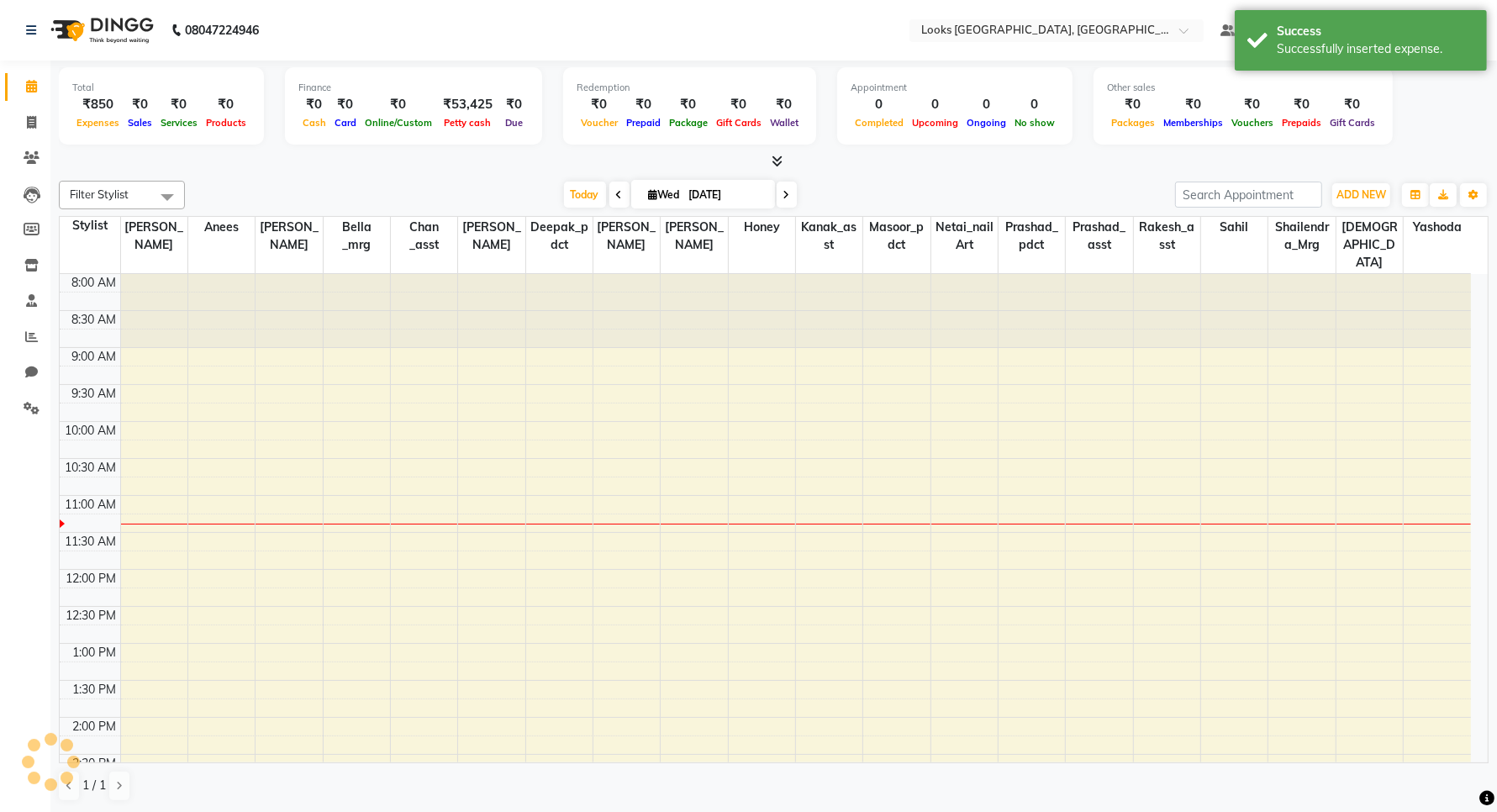
scroll to position [224, 0]
